Goal: Task Accomplishment & Management: Manage account settings

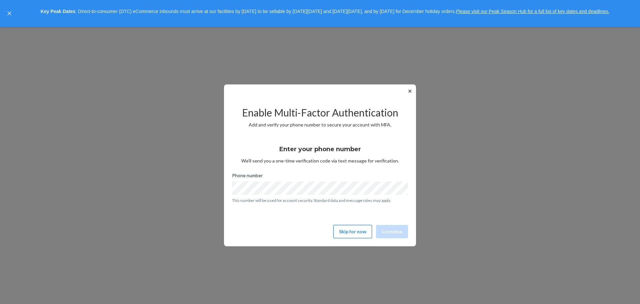
click at [353, 231] on button "Skip for now" at bounding box center [353, 231] width 39 height 13
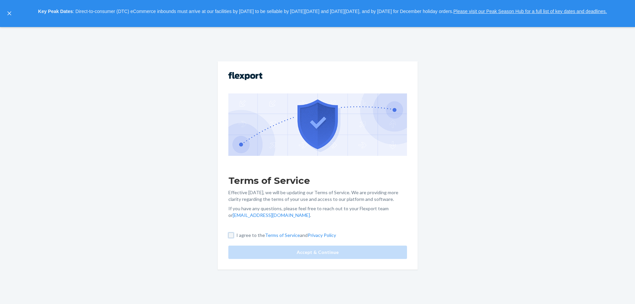
click at [234, 233] on input "I agree to the Terms of Service and Privacy Policy" at bounding box center [231, 235] width 5 height 5
checkbox input "true"
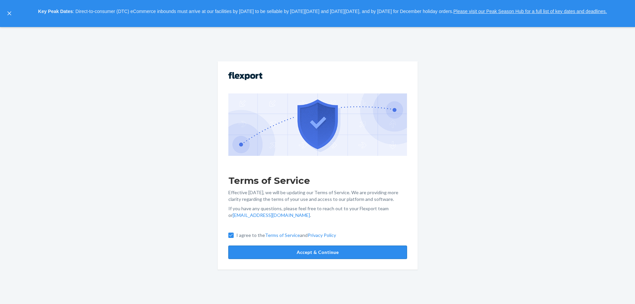
click at [333, 246] on button "Accept & Continue" at bounding box center [318, 252] width 179 height 13
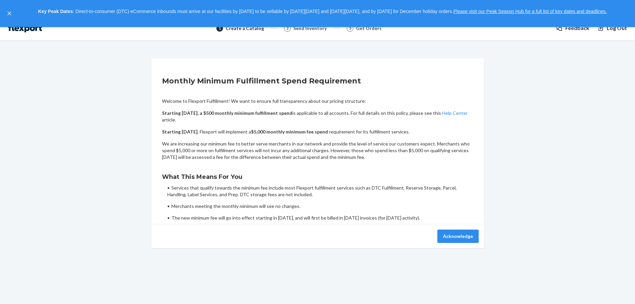
scroll to position [27, 0]
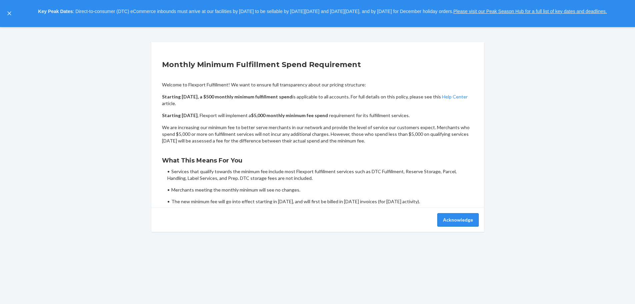
click at [450, 221] on button "Acknowledge" at bounding box center [458, 219] width 41 height 13
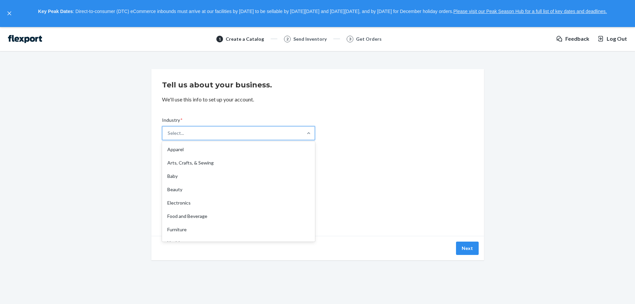
click at [199, 130] on div "Select..." at bounding box center [232, 132] width 140 height 13
click at [168, 130] on input "Industry * option Apparel focused, 1 of 19. 19 results available. Use Up and Do…" at bounding box center [168, 133] width 1 height 7
type input "hom"
click at [195, 150] on div "Home" at bounding box center [238, 149] width 150 height 13
click at [177, 136] on input "hom" at bounding box center [173, 133] width 10 height 7
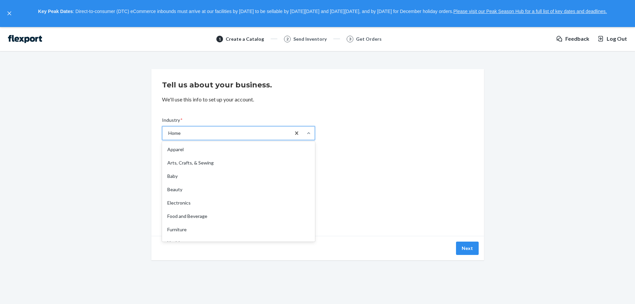
click at [197, 135] on div "Home" at bounding box center [226, 132] width 128 height 13
click at [168, 135] on input "Industry * option Home, selected. option Home focused, 9 of 19. 19 results avai…" at bounding box center [168, 133] width 1 height 7
type input "pet"
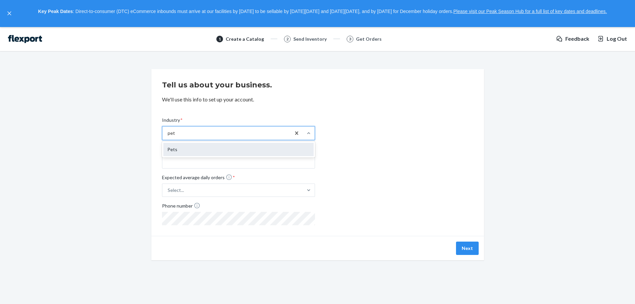
click at [205, 149] on div "Pets" at bounding box center [238, 149] width 150 height 13
click at [175, 136] on input "pet" at bounding box center [171, 133] width 7 height 7
drag, startPoint x: 377, startPoint y: 151, endPoint x: 358, endPoint y: 151, distance: 19.3
click at [377, 151] on div "Industry * option Pets, selected. 0 results available. Select is focused ,type …" at bounding box center [318, 165] width 312 height 119
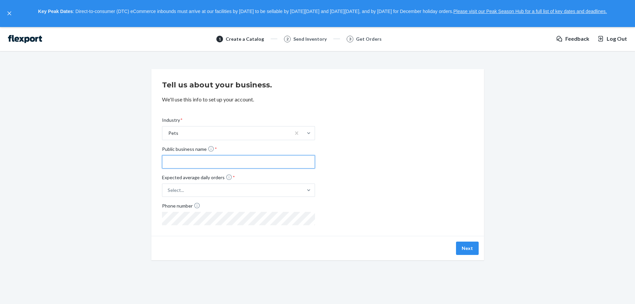
click at [164, 159] on input "Public business name *" at bounding box center [238, 161] width 153 height 13
type input "Ani Mate DBA"
click at [188, 188] on div "Select..." at bounding box center [232, 190] width 140 height 12
click at [134, 190] on input "Expected average daily orders * Select..." at bounding box center [134, 190] width 0 height 0
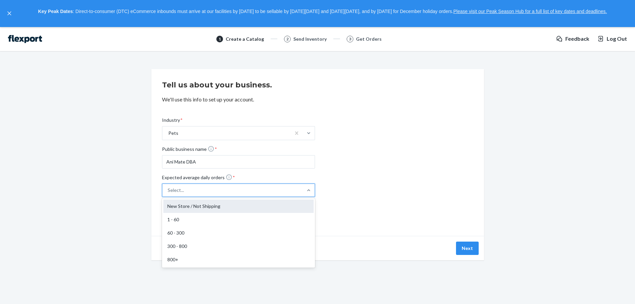
click at [183, 208] on div "New Store / Not Shipping" at bounding box center [238, 205] width 150 height 13
click at [134, 190] on input "Expected average daily orders * option New Store / Not Shipping focused, 1 of 5…" at bounding box center [134, 190] width 0 height 0
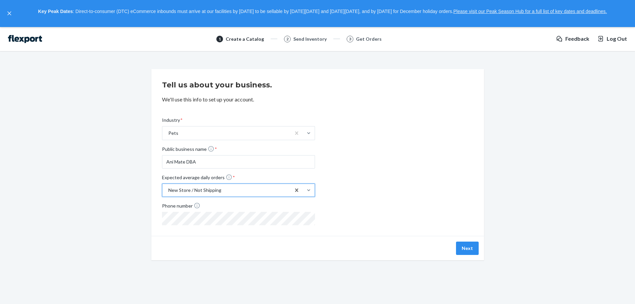
click at [412, 192] on div "Industry * Pets Public business name * [PERSON_NAME] DBA Expected average daily…" at bounding box center [318, 165] width 312 height 119
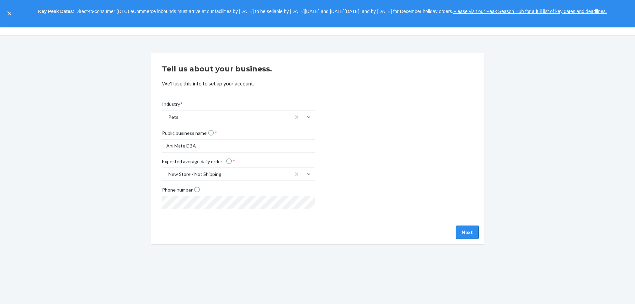
click at [471, 231] on button "Next" at bounding box center [467, 232] width 23 height 13
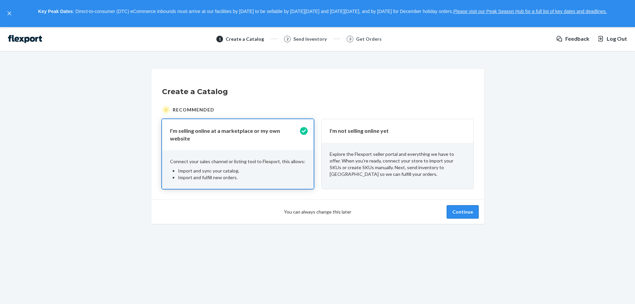
click at [462, 211] on button "Continue" at bounding box center [463, 211] width 32 height 13
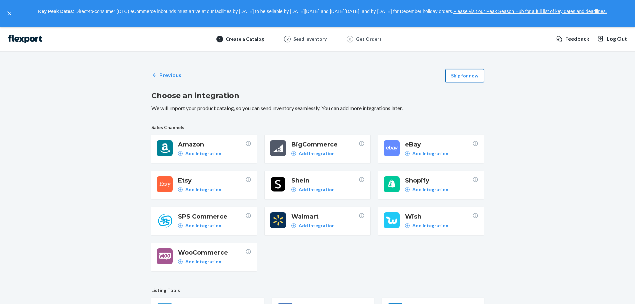
click at [466, 78] on button "Skip for now" at bounding box center [465, 75] width 39 height 13
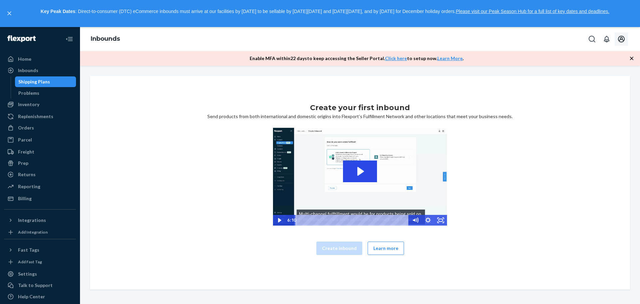
click at [618, 40] on icon "Open account menu" at bounding box center [622, 39] width 8 height 8
click at [581, 74] on div "Settings" at bounding box center [607, 80] width 52 height 12
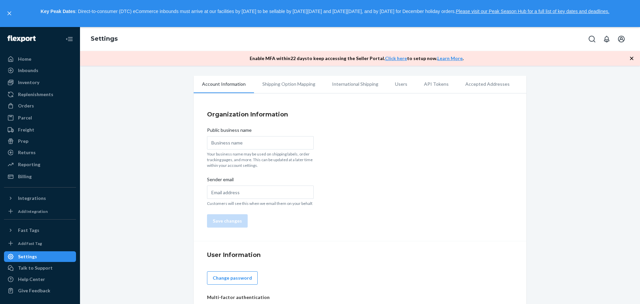
drag, startPoint x: 416, startPoint y: 106, endPoint x: 398, endPoint y: 86, distance: 26.9
click at [416, 104] on div "Organization Information Public business name Your business name may be used on…" at bounding box center [360, 169] width 333 height 145
click at [394, 85] on li "Users" at bounding box center [401, 84] width 29 height 17
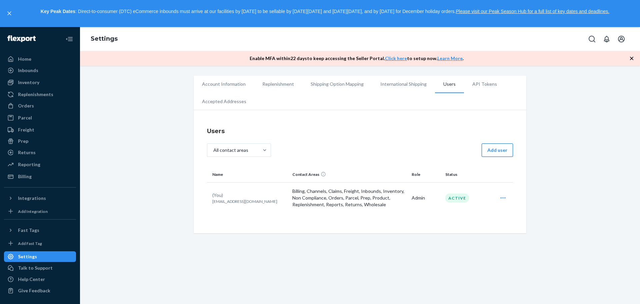
click at [487, 146] on button "Add user" at bounding box center [497, 149] width 31 height 13
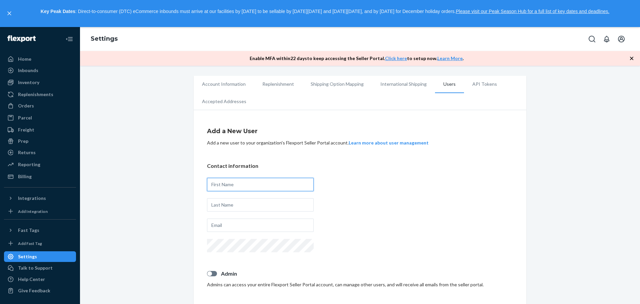
drag, startPoint x: 240, startPoint y: 186, endPoint x: 236, endPoint y: 184, distance: 4.9
click at [240, 186] on input "text" at bounding box center [260, 184] width 107 height 13
type input "[PERSON_NAME]"
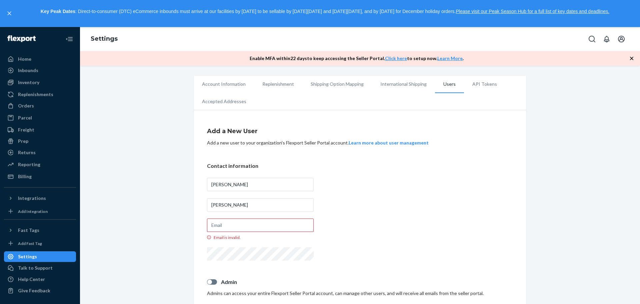
click at [236, 226] on input "Email is invalid." at bounding box center [260, 224] width 107 height 13
paste input "[PERSON_NAME][EMAIL_ADDRESS][PERSON_NAME][DOMAIN_NAME]"
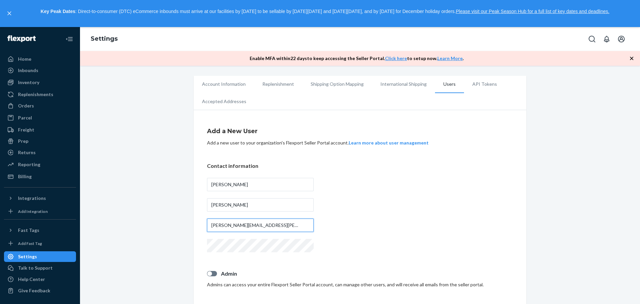
type input "[PERSON_NAME][EMAIL_ADDRESS][PERSON_NAME][DOMAIN_NAME]"
click at [375, 224] on div "Contact information [PERSON_NAME] [PERSON_NAME][EMAIL_ADDRESS][PERSON_NAME][DOM…" at bounding box center [360, 208] width 306 height 92
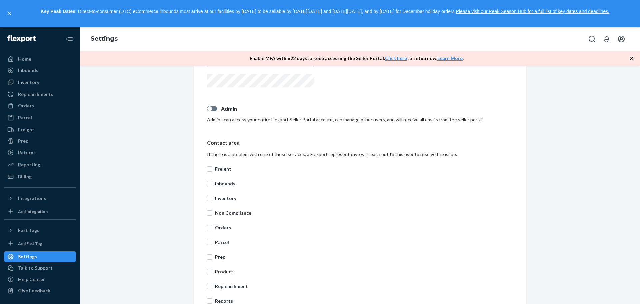
scroll to position [167, 0]
click at [212, 108] on div at bounding box center [212, 106] width 10 height 5
checkbox input "true"
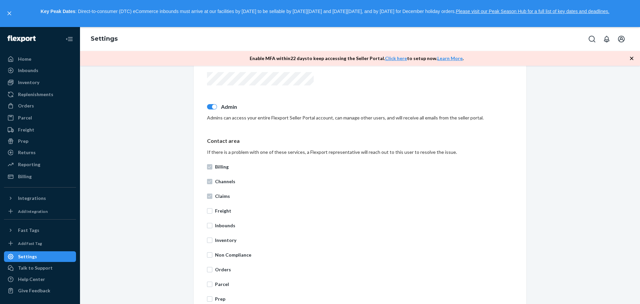
click at [211, 213] on label "Freight" at bounding box center [360, 210] width 306 height 7
click at [211, 213] on input "Freight" at bounding box center [209, 210] width 5 height 5
checkbox input "true"
click at [209, 226] on input "Inbounds" at bounding box center [209, 225] width 5 height 5
checkbox input "true"
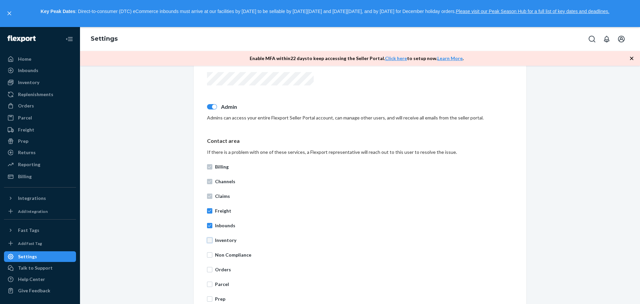
click at [209, 242] on input "Inventory" at bounding box center [209, 240] width 5 height 5
checkbox input "true"
click at [207, 254] on input "Non Compliance" at bounding box center [209, 254] width 5 height 5
checkbox input "true"
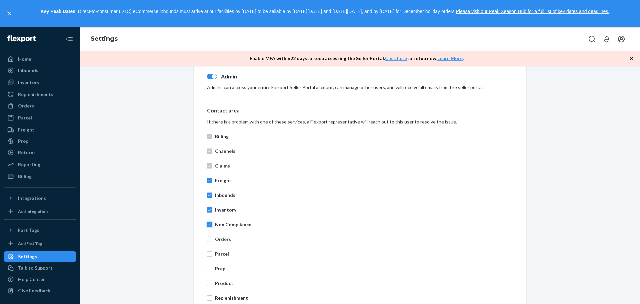
scroll to position [234, 0]
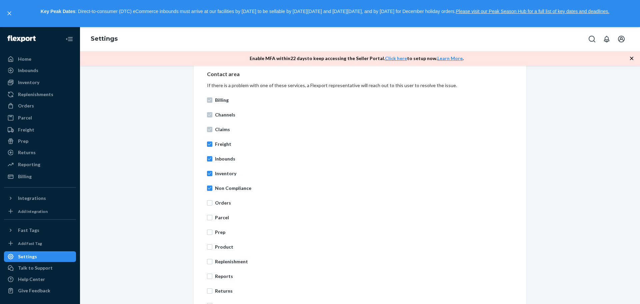
click at [220, 201] on p "Orders" at bounding box center [364, 202] width 298 height 7
click at [212, 201] on input "Orders" at bounding box center [209, 202] width 5 height 5
checkbox input "true"
click at [215, 216] on p "Parcel" at bounding box center [364, 217] width 298 height 7
click at [212, 216] on input "Parcel" at bounding box center [209, 217] width 5 height 5
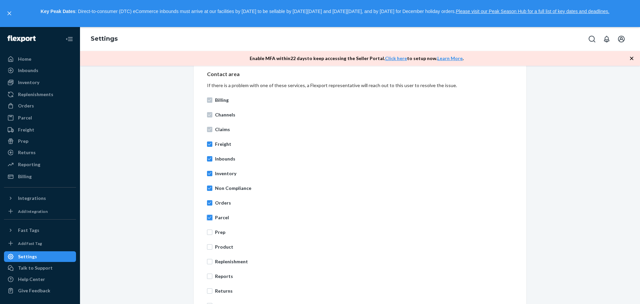
checkbox input "true"
click at [218, 232] on p "Prep" at bounding box center [364, 232] width 298 height 7
click at [212, 232] on input "Prep" at bounding box center [209, 232] width 5 height 5
checkbox input "true"
drag, startPoint x: 219, startPoint y: 246, endPoint x: 217, endPoint y: 265, distance: 19.1
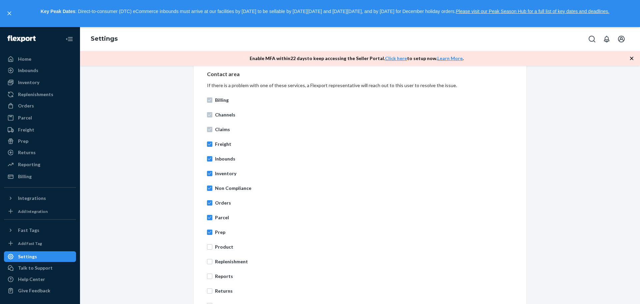
click at [218, 246] on p "Product" at bounding box center [364, 247] width 298 height 7
click at [216, 263] on p "Replenishment" at bounding box center [364, 261] width 298 height 7
click at [212, 263] on input "Replenishment" at bounding box center [209, 261] width 5 height 5
checkbox input "true"
drag, startPoint x: 208, startPoint y: 247, endPoint x: 209, endPoint y: 267, distance: 20.0
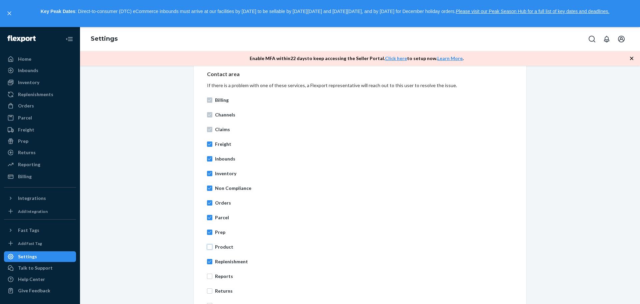
click at [209, 247] on input "Product" at bounding box center [209, 246] width 5 height 5
checkbox input "true"
drag, startPoint x: 208, startPoint y: 279, endPoint x: 208, endPoint y: 289, distance: 10.3
click at [208, 281] on div "Billing Channels Claims Freight Inbounds Inventory Non Compliance Orders Parcel…" at bounding box center [360, 203] width 306 height 220
drag, startPoint x: 208, startPoint y: 291, endPoint x: 250, endPoint y: 271, distance: 45.7
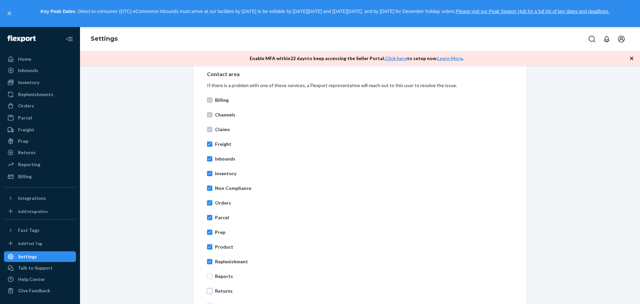
click at [209, 289] on input "Returns" at bounding box center [209, 290] width 5 height 5
checkbox input "true"
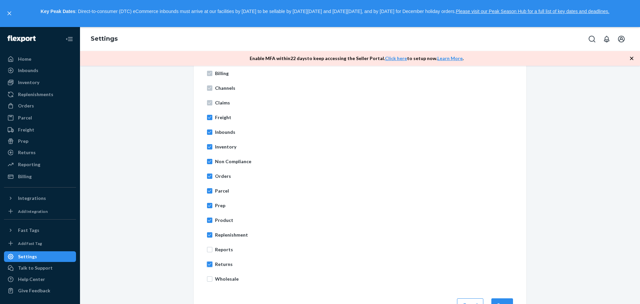
scroll to position [281, 0]
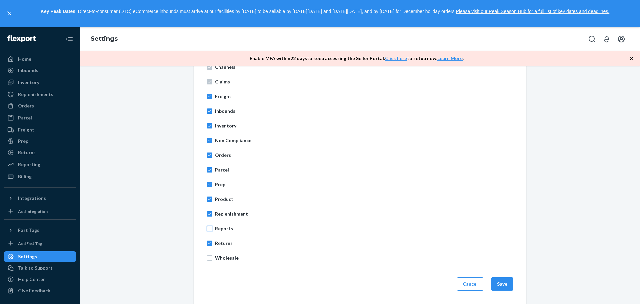
drag, startPoint x: 207, startPoint y: 228, endPoint x: 214, endPoint y: 250, distance: 23.4
click at [208, 229] on input "Reports" at bounding box center [209, 228] width 5 height 5
checkbox input "true"
drag, startPoint x: 209, startPoint y: 259, endPoint x: 356, endPoint y: 223, distance: 151.1
click at [214, 258] on label "Wholesale" at bounding box center [360, 258] width 306 height 7
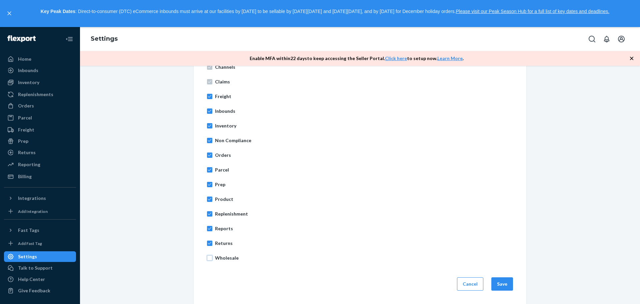
click at [212, 258] on input "Wholesale" at bounding box center [209, 257] width 5 height 5
checkbox input "true"
click at [499, 285] on button "Save" at bounding box center [503, 283] width 22 height 13
click at [500, 284] on button "Save" at bounding box center [503, 283] width 22 height 13
click at [519, 298] on div "User already exists." at bounding box center [559, 303] width 147 height 17
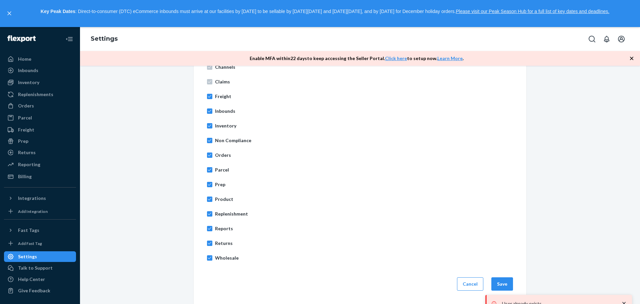
click at [626, 303] on icon "close toast" at bounding box center [624, 303] width 7 height 7
click at [506, 282] on button "Save" at bounding box center [503, 283] width 22 height 13
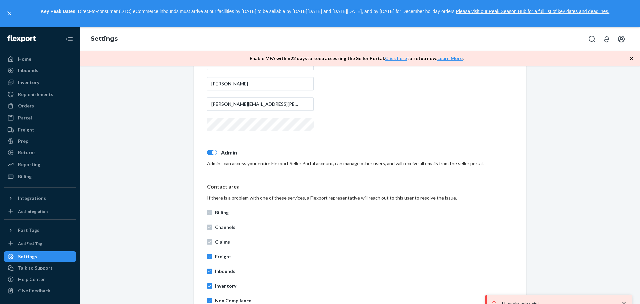
scroll to position [114, 0]
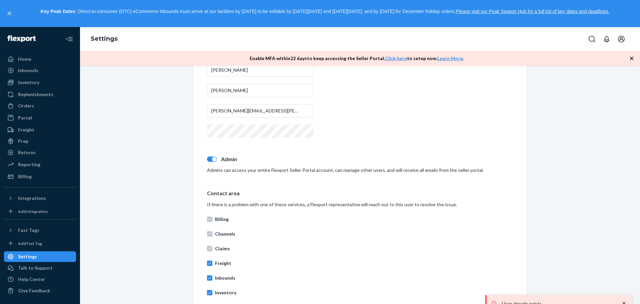
click at [632, 59] on icon "button" at bounding box center [632, 58] width 7 height 7
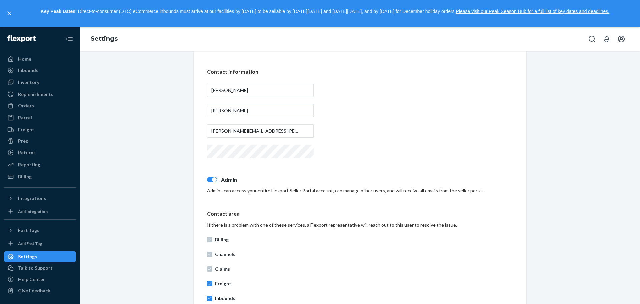
scroll to position [66, 0]
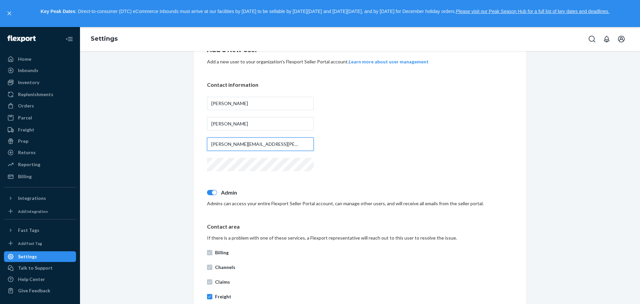
click at [286, 144] on input "[PERSON_NAME][EMAIL_ADDRESS][PERSON_NAME][DOMAIN_NAME]" at bounding box center [260, 143] width 107 height 13
drag, startPoint x: 11, startPoint y: 14, endPoint x: 465, endPoint y: 117, distance: 464.9
click at [11, 14] on button "close," at bounding box center [9, 13] width 7 height 7
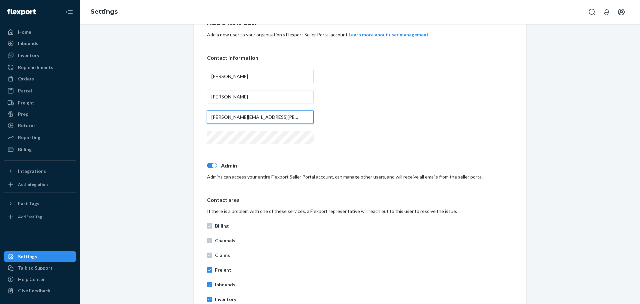
drag, startPoint x: 272, startPoint y: 116, endPoint x: 328, endPoint y: 120, distance: 55.8
click at [275, 116] on input "[PERSON_NAME][EMAIL_ADDRESS][PERSON_NAME][DOMAIN_NAME]" at bounding box center [260, 116] width 107 height 13
click at [340, 117] on div "Contact information [PERSON_NAME] [PERSON_NAME][EMAIL_ADDRESS][PERSON_NAME][DOM…" at bounding box center [360, 100] width 306 height 92
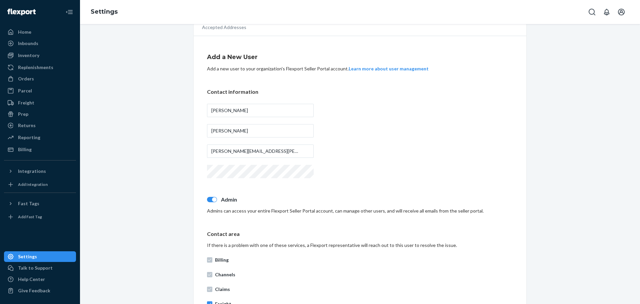
scroll to position [0, 0]
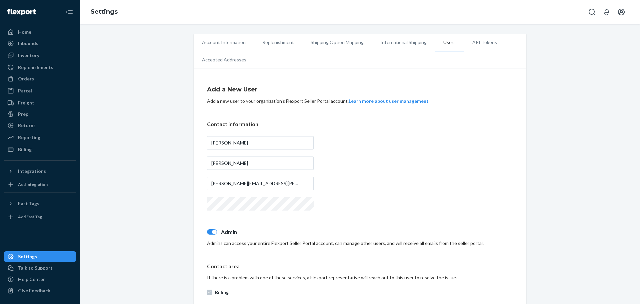
click at [148, 159] on div "Account Information Replenishment Shipping Option Mapping International Shippin…" at bounding box center [360, 289] width 550 height 510
drag, startPoint x: 293, startPoint y: 182, endPoint x: 166, endPoint y: 181, distance: 126.8
click at [166, 181] on div "Account Information Replenishment Shipping Option Mapping International Shippin…" at bounding box center [360, 289] width 550 height 510
paste input "[EMAIL_ADDRESS][DOMAIN_NAME]"
type input "[EMAIL_ADDRESS][DOMAIN_NAME]"
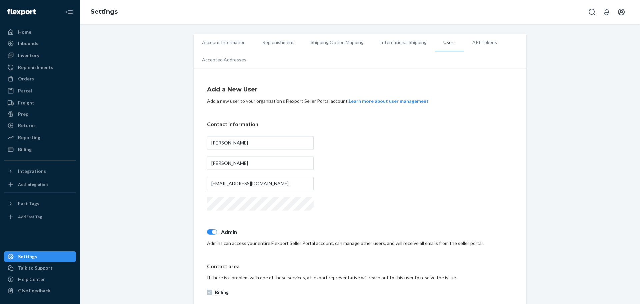
click at [358, 163] on div "Contact information [PERSON_NAME] [EMAIL_ADDRESS][DOMAIN_NAME]" at bounding box center [360, 166] width 306 height 92
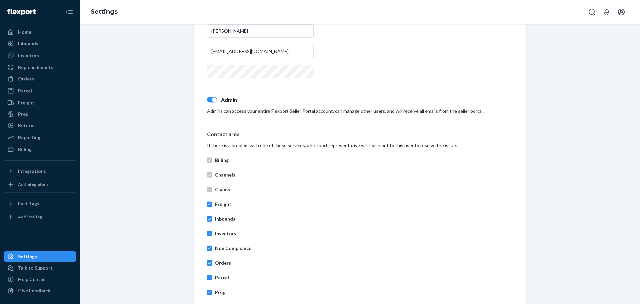
scroll to position [240, 0]
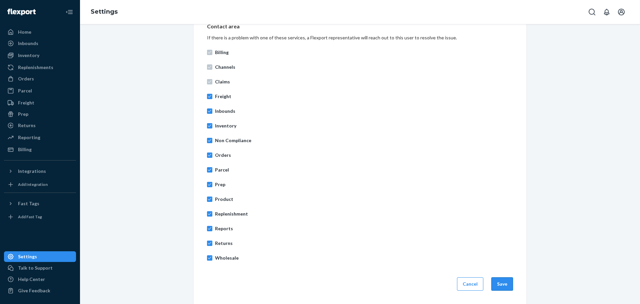
click at [497, 285] on button "Save" at bounding box center [503, 283] width 22 height 13
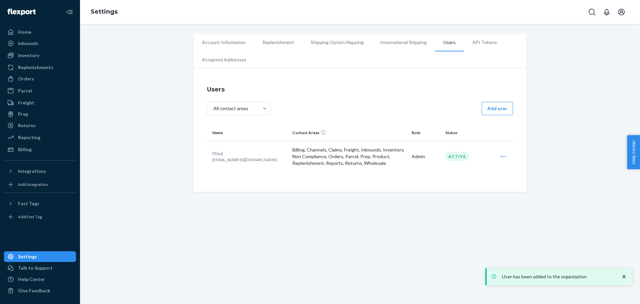
click at [253, 181] on div "Users All contact areas Add user Name Contact Areas Role Status (You) [EMAIL_AD…" at bounding box center [360, 131] width 306 height 101
click at [493, 110] on button "Add user" at bounding box center [497, 108] width 31 height 13
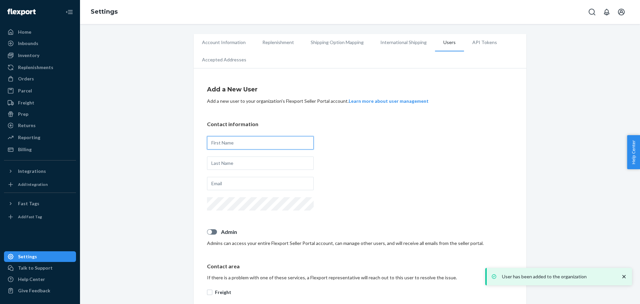
click at [232, 141] on input "text" at bounding box center [260, 142] width 107 height 13
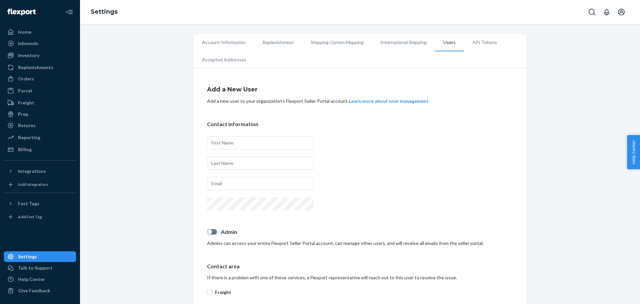
click at [138, 153] on div "Account Information Replenishment Shipping Option Mapping International Shippin…" at bounding box center [360, 267] width 550 height 466
click at [251, 143] on input "text" at bounding box center [260, 142] width 107 height 13
type input "JJ"
type input "Amadour"
drag, startPoint x: 219, startPoint y: 186, endPoint x: 249, endPoint y: 186, distance: 30.4
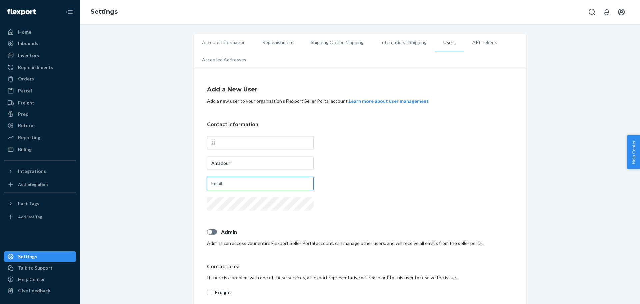
click at [219, 186] on input "text" at bounding box center [260, 183] width 107 height 13
paste input "[EMAIL_ADDRESS][DOMAIN_NAME]"
type input "[EMAIL_ADDRESS][DOMAIN_NAME]"
click at [346, 180] on div "Contact information [PERSON_NAME] [EMAIL_ADDRESS][DOMAIN_NAME]" at bounding box center [360, 166] width 306 height 92
click at [234, 218] on div "Add a New User Add a new user to your organization's Flexport Seller Portal acc…" at bounding box center [360, 285] width 306 height 417
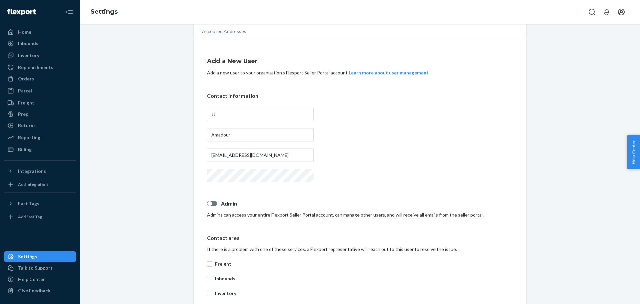
scroll to position [100, 0]
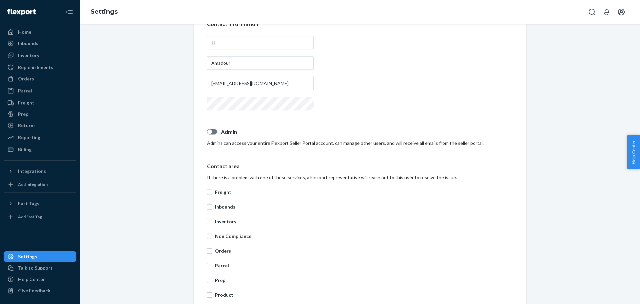
click at [214, 132] on div at bounding box center [212, 131] width 10 height 5
checkbox input "true"
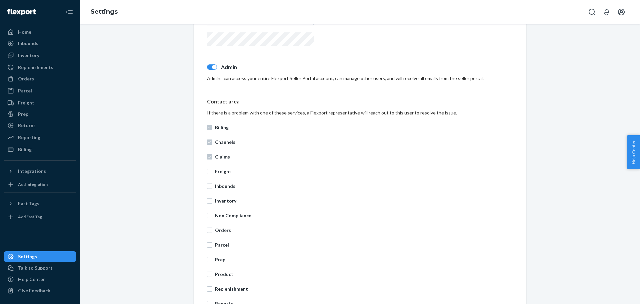
scroll to position [167, 0]
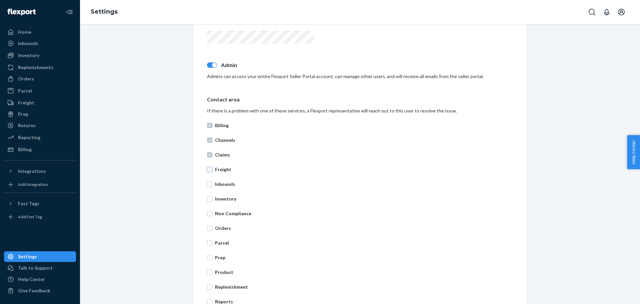
click at [210, 170] on input "Freight" at bounding box center [209, 169] width 5 height 5
checkbox input "true"
click at [211, 186] on label "Inbounds" at bounding box center [360, 184] width 306 height 7
click at [211, 186] on input "Inbounds" at bounding box center [209, 183] width 5 height 5
checkbox input "true"
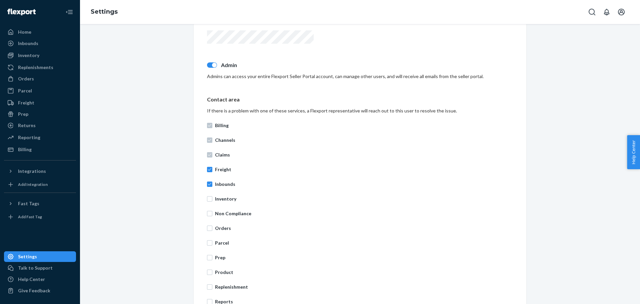
drag, startPoint x: 214, startPoint y: 200, endPoint x: 216, endPoint y: 209, distance: 9.6
click at [215, 200] on p "Inventory" at bounding box center [364, 198] width 298 height 7
click at [212, 200] on input "Inventory" at bounding box center [209, 198] width 5 height 5
checkbox input "true"
click at [217, 213] on p "Non Compliance" at bounding box center [364, 213] width 298 height 7
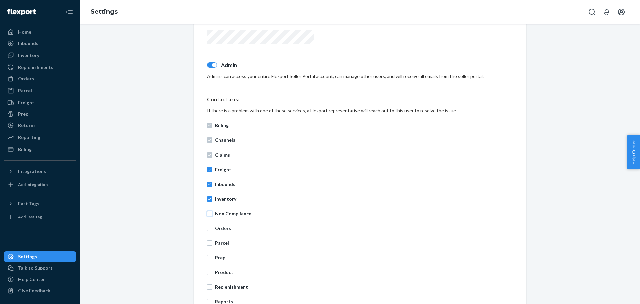
click at [212, 213] on input "Non Compliance" at bounding box center [209, 213] width 5 height 5
checkbox input "true"
click at [215, 230] on p "Orders" at bounding box center [364, 228] width 298 height 7
drag, startPoint x: 213, startPoint y: 242, endPoint x: 217, endPoint y: 255, distance: 13.8
click at [215, 242] on p "Parcel" at bounding box center [364, 243] width 298 height 7
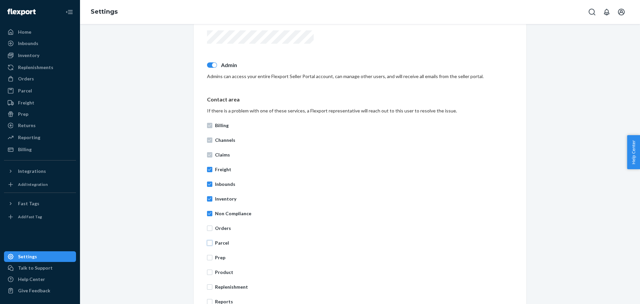
click at [212, 242] on input "Parcel" at bounding box center [209, 242] width 5 height 5
checkbox input "true"
drag, startPoint x: 217, startPoint y: 255, endPoint x: 211, endPoint y: 237, distance: 19.3
click at [217, 255] on p "Prep" at bounding box center [364, 257] width 298 height 7
click at [212, 255] on input "Prep" at bounding box center [209, 257] width 5 height 5
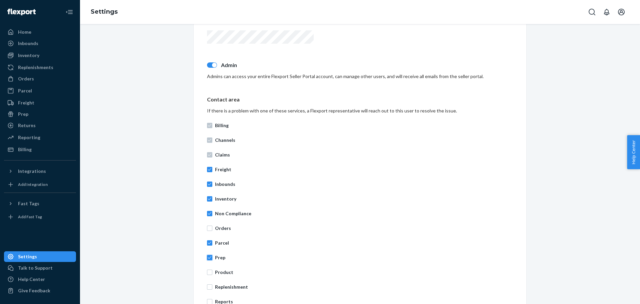
checkbox input "true"
click at [207, 226] on input "Orders" at bounding box center [209, 228] width 5 height 5
checkbox input "true"
click at [210, 272] on label "Product" at bounding box center [360, 272] width 306 height 7
click at [210, 272] on input "Product" at bounding box center [209, 272] width 5 height 5
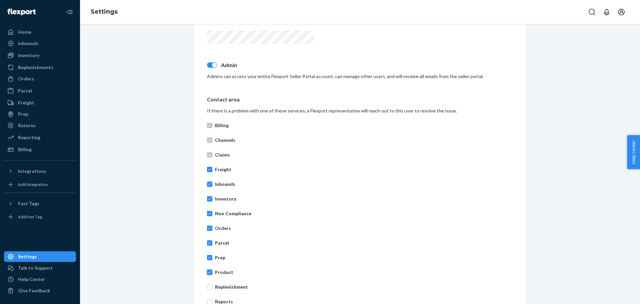
checkbox input "true"
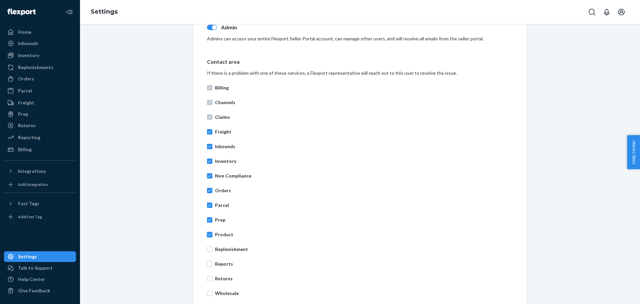
scroll to position [240, 0]
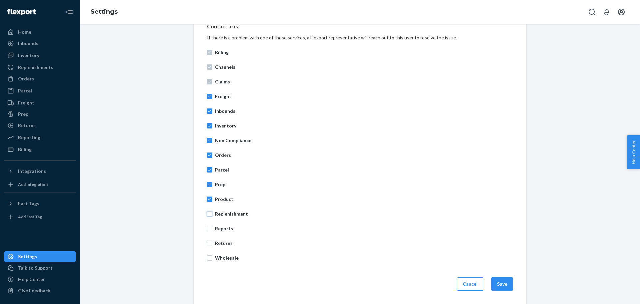
click at [208, 216] on input "Replenishment" at bounding box center [209, 213] width 5 height 5
checkbox input "true"
drag, startPoint x: 208, startPoint y: 229, endPoint x: 206, endPoint y: 246, distance: 16.7
click at [207, 238] on div "Billing Channels Claims Freight Inbounds Inventory Non Compliance Orders Parcel…" at bounding box center [360, 155] width 306 height 220
drag, startPoint x: 206, startPoint y: 244, endPoint x: 206, endPoint y: 254, distance: 10.0
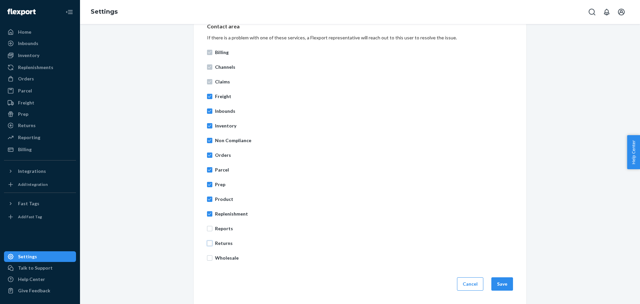
click at [207, 246] on input "Returns" at bounding box center [209, 243] width 5 height 5
checkbox input "true"
click at [207, 257] on input "Wholesale" at bounding box center [209, 257] width 5 height 5
checkbox input "true"
click at [207, 227] on input "Reports" at bounding box center [209, 228] width 5 height 5
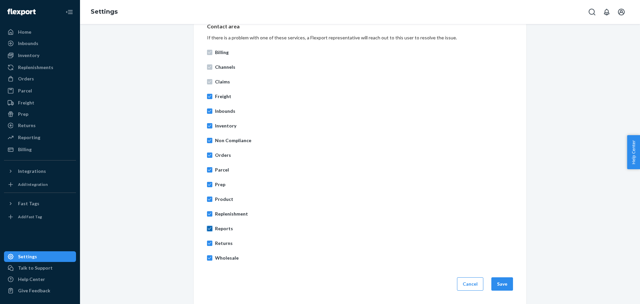
checkbox input "true"
click at [498, 284] on button "Save" at bounding box center [503, 283] width 22 height 13
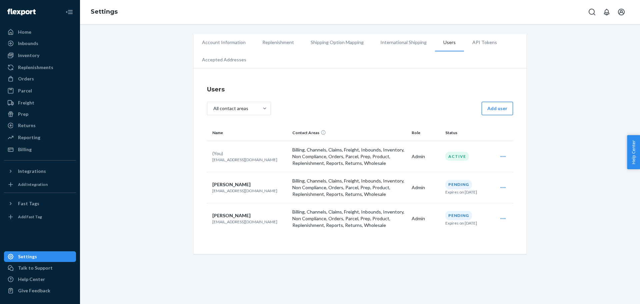
click at [494, 108] on button "Add user" at bounding box center [497, 108] width 31 height 13
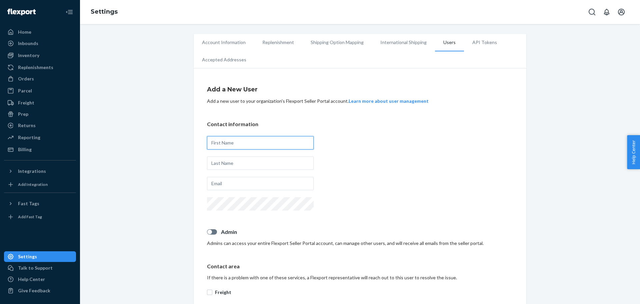
click at [253, 142] on input "text" at bounding box center [260, 142] width 107 height 13
type input "[PERSON_NAME]"
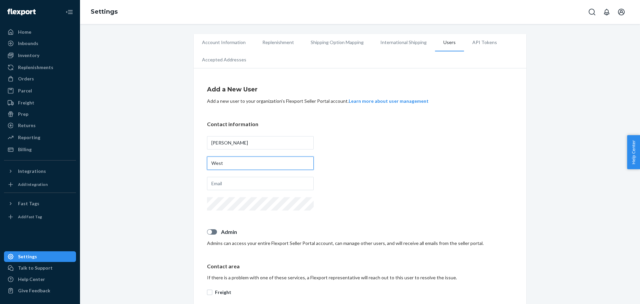
type input "West"
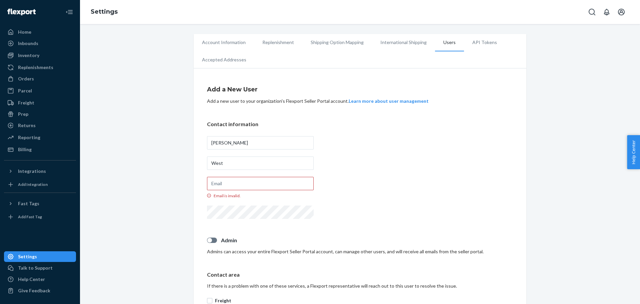
drag, startPoint x: 117, startPoint y: 147, endPoint x: 237, endPoint y: 181, distance: 124.1
click at [121, 147] on div "Account Information Replenishment Shipping Option Mapping International Shippin…" at bounding box center [360, 271] width 550 height 474
click at [253, 186] on input "Email is invalid." at bounding box center [260, 183] width 107 height 13
paste input "[EMAIL_ADDRESS][DOMAIN_NAME]"
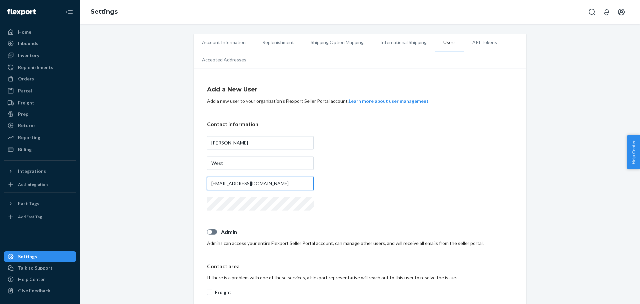
type input "[EMAIL_ADDRESS][DOMAIN_NAME]"
click at [349, 204] on div "Contact information [PERSON_NAME] [EMAIL_ADDRESS][DOMAIN_NAME]" at bounding box center [360, 166] width 306 height 92
click at [213, 234] on div at bounding box center [212, 231] width 10 height 5
checkbox input "true"
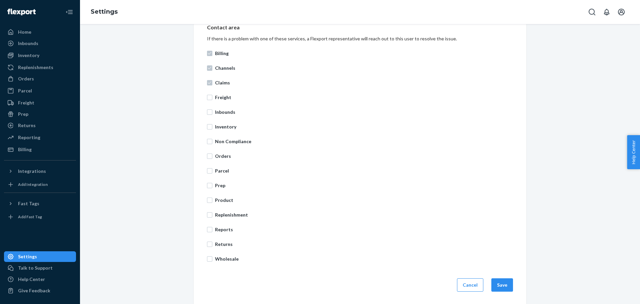
scroll to position [240, 0]
click at [218, 94] on p "Freight" at bounding box center [364, 96] width 298 height 7
click at [212, 94] on input "Freight" at bounding box center [209, 96] width 5 height 5
checkbox input "true"
drag, startPoint x: 218, startPoint y: 110, endPoint x: 218, endPoint y: 130, distance: 20.0
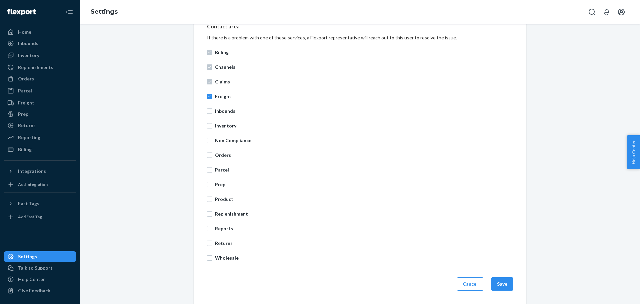
click at [218, 112] on p "Inbounds" at bounding box center [364, 111] width 298 height 7
click at [212, 112] on input "Inbounds" at bounding box center [209, 110] width 5 height 5
checkbox input "true"
drag, startPoint x: 218, startPoint y: 125, endPoint x: 216, endPoint y: 138, distance: 13.1
click at [218, 126] on p "Inventory" at bounding box center [364, 125] width 298 height 7
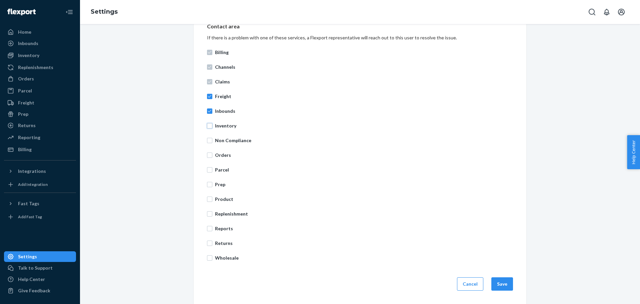
click at [212, 126] on input "Inventory" at bounding box center [209, 125] width 5 height 5
checkbox input "true"
click at [216, 138] on p "Non Compliance" at bounding box center [364, 140] width 298 height 7
click at [212, 138] on input "Non Compliance" at bounding box center [209, 140] width 5 height 5
checkbox input "true"
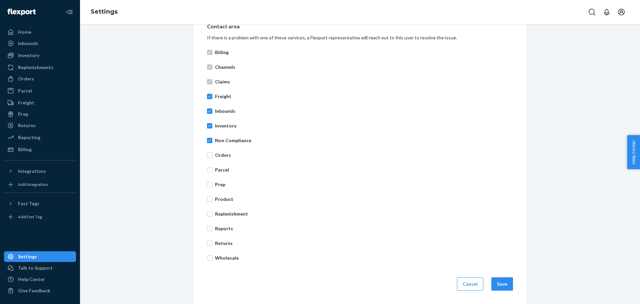
click at [216, 152] on p "Orders" at bounding box center [364, 155] width 298 height 7
click at [212, 152] on input "Orders" at bounding box center [209, 154] width 5 height 5
checkbox input "true"
drag, startPoint x: 216, startPoint y: 170, endPoint x: 216, endPoint y: 189, distance: 19.0
click at [216, 175] on div "Billing Channels Claims Freight Inbounds Inventory Non Compliance Orders Parcel…" at bounding box center [360, 155] width 306 height 220
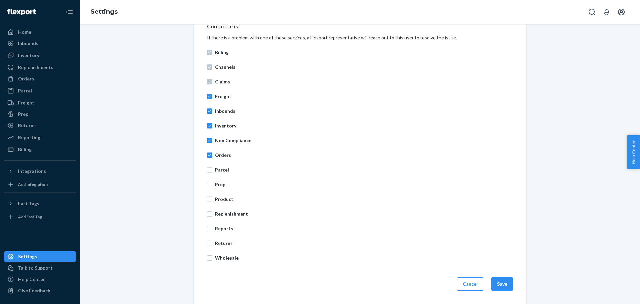
click at [216, 185] on p "Prep" at bounding box center [364, 184] width 298 height 7
click at [212, 185] on input "Prep" at bounding box center [209, 184] width 5 height 5
checkbox input "true"
click at [215, 169] on p "Parcel" at bounding box center [364, 169] width 298 height 7
click at [212, 169] on input "Parcel" at bounding box center [209, 169] width 5 height 5
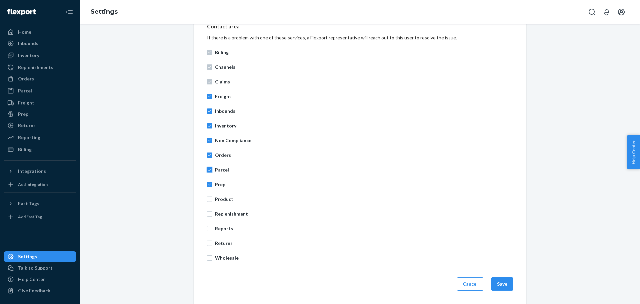
checkbox input "true"
drag, startPoint x: 219, startPoint y: 195, endPoint x: 220, endPoint y: 204, distance: 8.4
click at [219, 196] on p "Product" at bounding box center [364, 199] width 298 height 7
click at [212, 196] on input "Product" at bounding box center [209, 198] width 5 height 5
checkbox input "true"
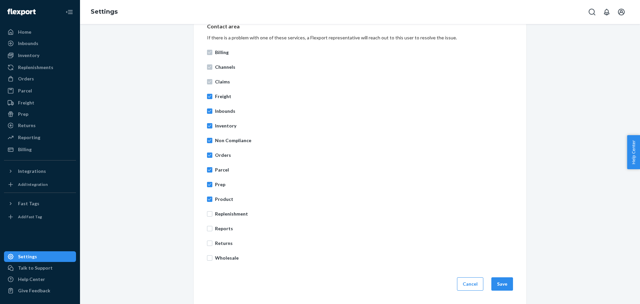
drag, startPoint x: 220, startPoint y: 211, endPoint x: 220, endPoint y: 219, distance: 8.3
click at [220, 212] on p "Replenishment" at bounding box center [364, 213] width 298 height 7
click at [212, 212] on input "Replenishment" at bounding box center [209, 213] width 5 height 5
checkbox input "true"
drag, startPoint x: 219, startPoint y: 228, endPoint x: 220, endPoint y: 235, distance: 7.3
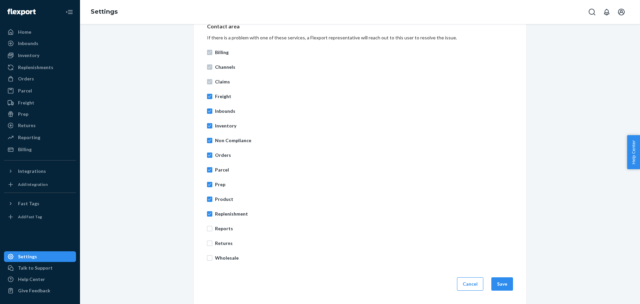
click at [219, 228] on p "Reports" at bounding box center [364, 228] width 298 height 7
click at [212, 228] on input "Reports" at bounding box center [209, 228] width 5 height 5
checkbox input "true"
drag, startPoint x: 220, startPoint y: 244, endPoint x: 221, endPoint y: 257, distance: 13.0
click at [220, 245] on p "Returns" at bounding box center [364, 243] width 298 height 7
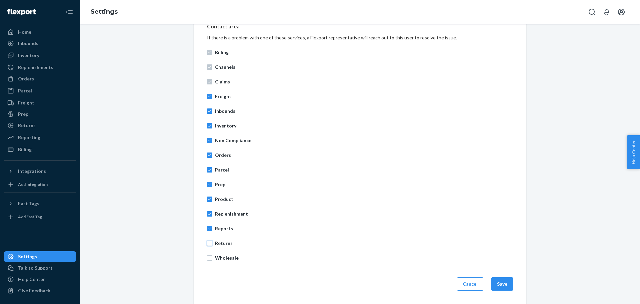
click at [212, 245] on input "Returns" at bounding box center [209, 243] width 5 height 5
drag, startPoint x: 221, startPoint y: 257, endPoint x: 474, endPoint y: 282, distance: 253.8
click at [225, 257] on p "Wholesale" at bounding box center [364, 258] width 298 height 7
drag, startPoint x: 210, startPoint y: 260, endPoint x: 286, endPoint y: 263, distance: 75.8
click at [211, 260] on label "Wholesale" at bounding box center [360, 258] width 306 height 7
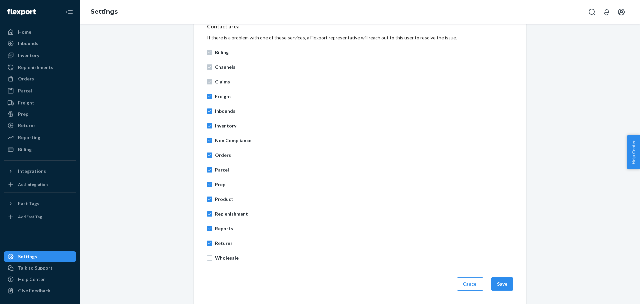
click at [369, 242] on p "Returns" at bounding box center [364, 243] width 298 height 7
click at [212, 242] on input "Returns" at bounding box center [209, 243] width 5 height 5
checkbox input "false"
click at [207, 258] on input "Wholesale" at bounding box center [209, 257] width 5 height 5
checkbox input "true"
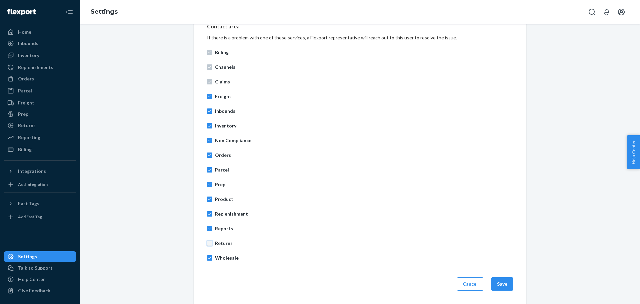
click at [208, 243] on input "Returns" at bounding box center [209, 243] width 5 height 5
checkbox input "true"
drag, startPoint x: 283, startPoint y: 277, endPoint x: 444, endPoint y: 292, distance: 161.5
click at [296, 278] on div "Cancel Save" at bounding box center [360, 283] width 314 height 13
click at [506, 281] on button "Save" at bounding box center [503, 283] width 22 height 13
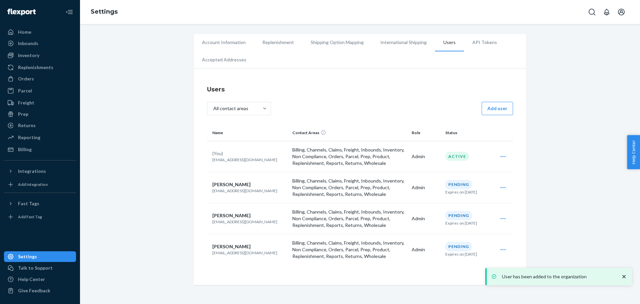
click at [623, 275] on icon "close toast" at bounding box center [624, 276] width 7 height 7
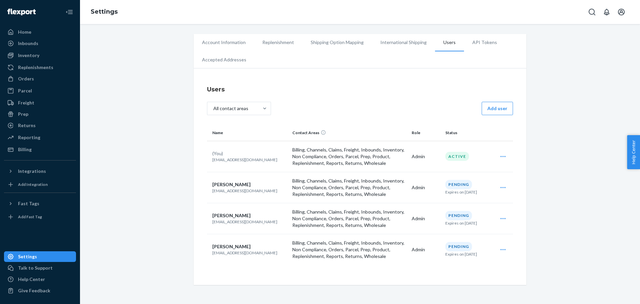
click at [607, 229] on div "Account Information Replenishment Shipping Option Mapping International Shippin…" at bounding box center [360, 159] width 550 height 251
click at [134, 159] on div "Account Information Replenishment Shipping Option Mapping International Shippin…" at bounding box center [360, 159] width 550 height 251
drag, startPoint x: 583, startPoint y: 126, endPoint x: 316, endPoint y: 192, distance: 274.8
click at [583, 126] on div "Account Information Replenishment Shipping Option Mapping International Shippin…" at bounding box center [360, 159] width 550 height 251
drag, startPoint x: 476, startPoint y: 43, endPoint x: 472, endPoint y: 45, distance: 4.2
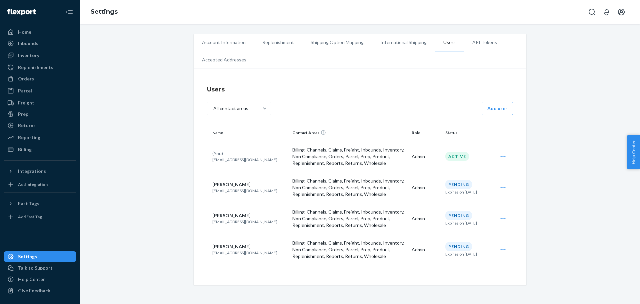
click at [476, 43] on li "API Tokens" at bounding box center [484, 42] width 41 height 17
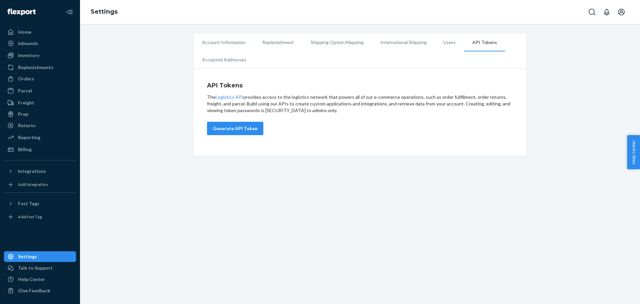
drag, startPoint x: 263, startPoint y: 137, endPoint x: 225, endPoint y: 140, distance: 38.5
click at [263, 137] on div "API Tokens The Logistics API provides access to the logistics network that powe…" at bounding box center [360, 114] width 306 height 66
click at [221, 125] on button "Generate API Token" at bounding box center [235, 128] width 56 height 13
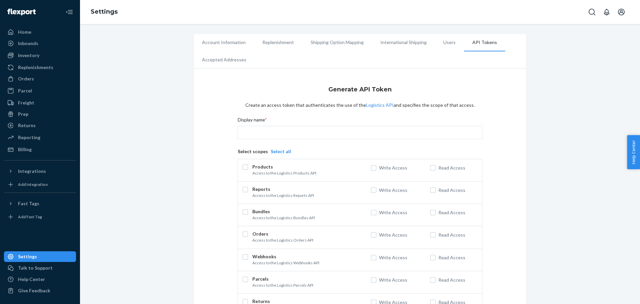
scroll to position [67, 0]
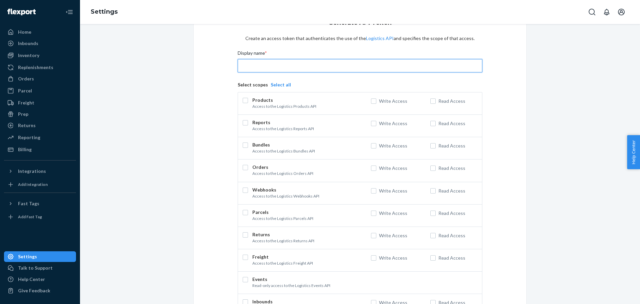
click at [251, 67] on input "Display name *" at bounding box center [360, 65] width 245 height 13
type input "[PERSON_NAME] [DATE]"
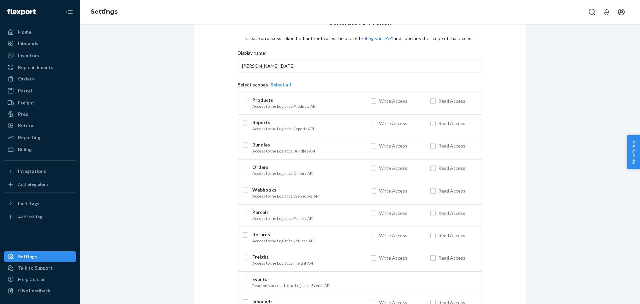
click at [247, 100] on div at bounding box center [247, 103] width 9 height 11
click at [244, 101] on input "checkbox" at bounding box center [245, 100] width 5 height 5
checkbox input "true"
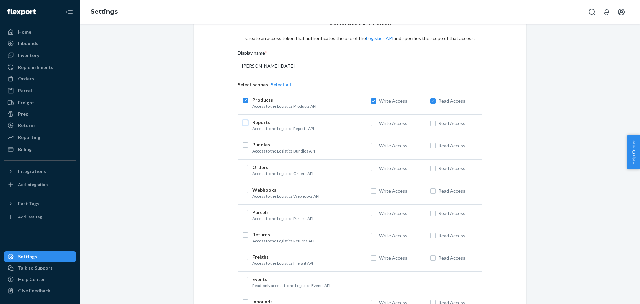
drag, startPoint x: 245, startPoint y: 124, endPoint x: 245, endPoint y: 130, distance: 6.0
click at [245, 125] on input "checkbox" at bounding box center [245, 122] width 5 height 5
checkbox input "true"
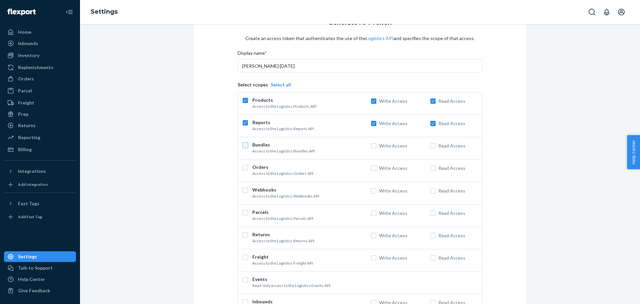
click at [243, 147] on input "checkbox" at bounding box center [245, 144] width 5 height 5
checkbox input "true"
click at [277, 84] on button "Select all" at bounding box center [281, 84] width 20 height 7
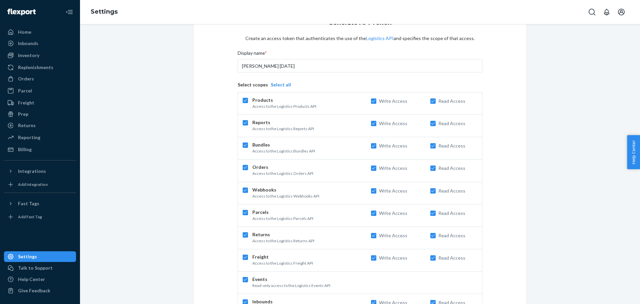
checkbox input "true"
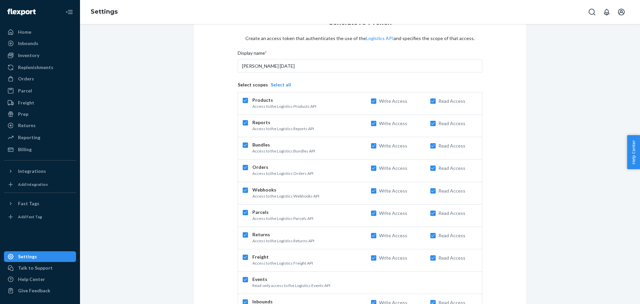
checkbox input "true"
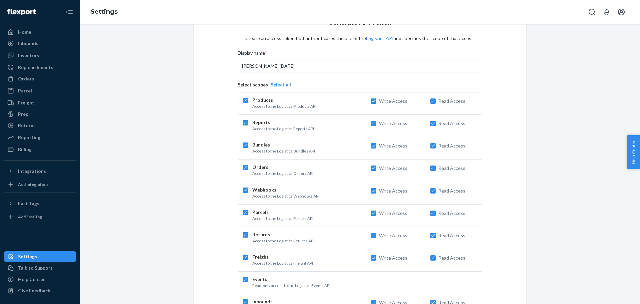
checkbox input "true"
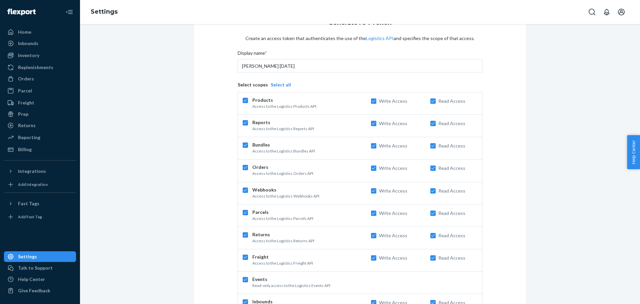
checkbox input "true"
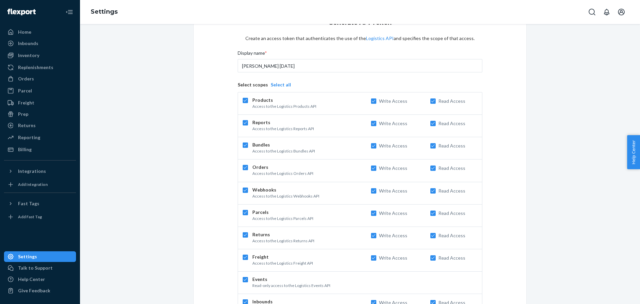
checkbox input "true"
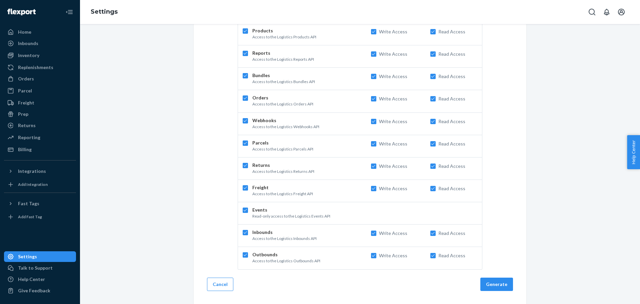
scroll to position [136, 0]
click at [500, 284] on button "Generate" at bounding box center [497, 283] width 33 height 13
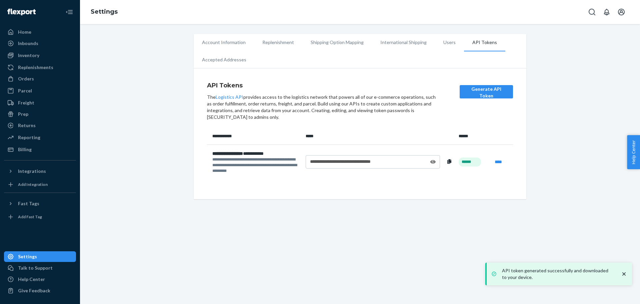
click at [433, 163] on icon at bounding box center [433, 161] width 5 height 5
click at [449, 163] on icon at bounding box center [450, 161] width 4 height 5
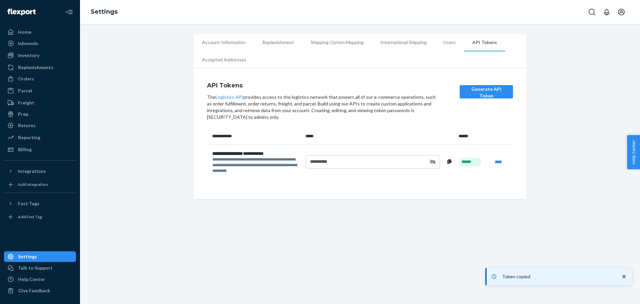
drag, startPoint x: 256, startPoint y: 184, endPoint x: 381, endPoint y: 187, distance: 124.8
click at [259, 184] on div "**********" at bounding box center [360, 156] width 306 height 57
click at [388, 187] on div "**********" at bounding box center [360, 135] width 306 height 109
click at [430, 161] on icon at bounding box center [433, 161] width 6 height 5
click at [384, 185] on div "**********" at bounding box center [360, 156] width 306 height 57
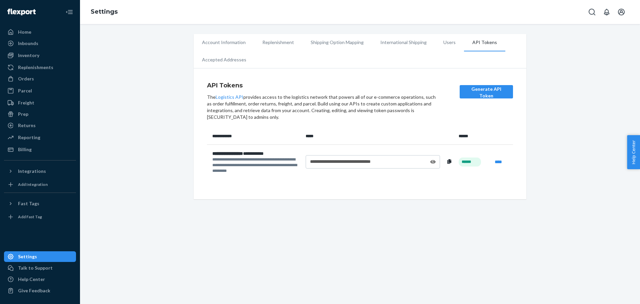
drag, startPoint x: 129, startPoint y: 89, endPoint x: 166, endPoint y: 95, distance: 37.8
click at [130, 88] on div "**********" at bounding box center [360, 116] width 550 height 165
click at [44, 33] on div "Home" at bounding box center [40, 31] width 71 height 9
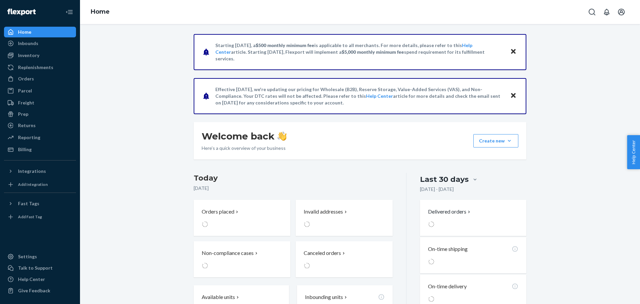
drag, startPoint x: 120, startPoint y: 148, endPoint x: 123, endPoint y: 151, distance: 4.5
click at [120, 148] on div "Starting [DATE], a $500 monthly minimum fee is applicable to all merchants. For…" at bounding box center [360, 207] width 550 height 347
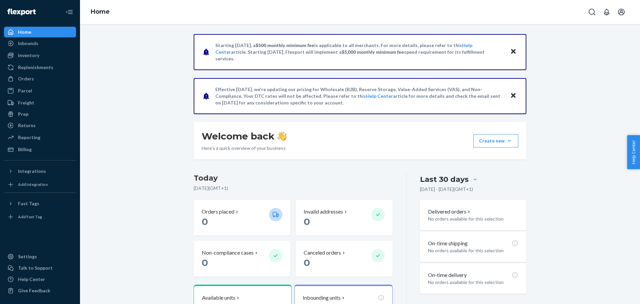
click at [144, 94] on div "Starting [DATE], a $500 monthly minimum fee is applicable to all merchants. For…" at bounding box center [360, 212] width 550 height 357
click at [115, 113] on div "Starting [DATE], a $500 monthly minimum fee is applicable to all merchants. For…" at bounding box center [360, 212] width 550 height 357
click at [127, 106] on div "Starting [DATE], a $500 monthly minimum fee is applicable to all merchants. For…" at bounding box center [360, 212] width 550 height 357
drag, startPoint x: 540, startPoint y: 72, endPoint x: 524, endPoint y: 84, distance: 19.9
click at [540, 72] on div "Starting [DATE], a $500 monthly minimum fee is applicable to all merchants. For…" at bounding box center [360, 212] width 550 height 357
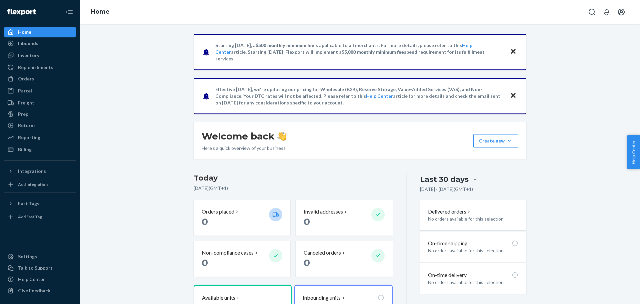
drag, startPoint x: 167, startPoint y: 80, endPoint x: 127, endPoint y: 66, distance: 42.5
click at [166, 80] on div "Starting [DATE], a $500 monthly minimum fee is applicable to all merchants. For…" at bounding box center [360, 212] width 550 height 357
click at [36, 31] on div "Home" at bounding box center [40, 31] width 71 height 9
click at [122, 70] on div "Starting [DATE], a $500 monthly minimum fee is applicable to all merchants. For…" at bounding box center [360, 212] width 550 height 357
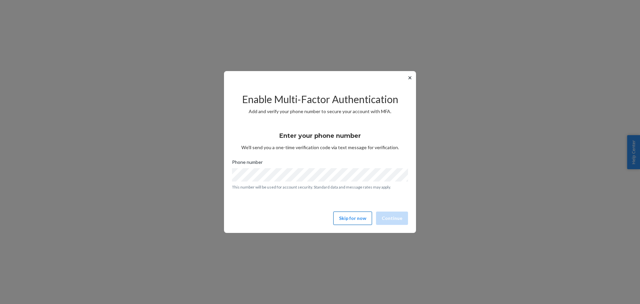
click at [350, 222] on button "Skip for now" at bounding box center [353, 217] width 39 height 13
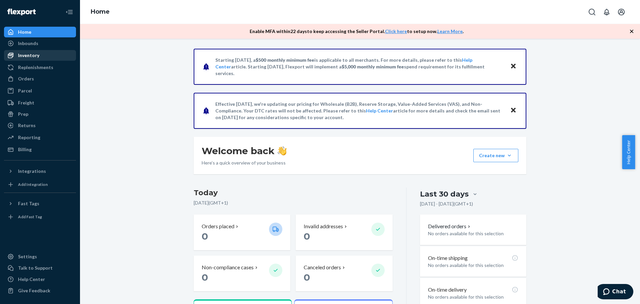
drag, startPoint x: 112, startPoint y: 119, endPoint x: 72, endPoint y: 53, distance: 77.4
click at [112, 119] on div "Starting [DATE], a $500 monthly minimum fee is applicable to all merchants. For…" at bounding box center [360, 227] width 550 height 357
click at [626, 15] on button "Open account menu" at bounding box center [621, 11] width 13 height 13
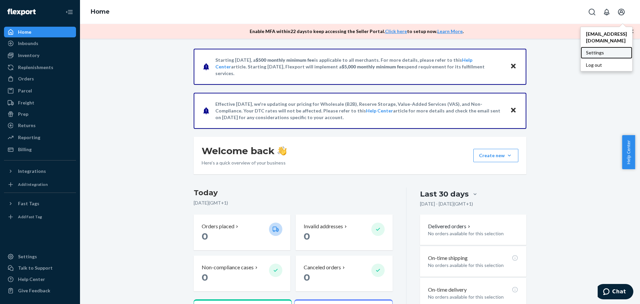
click at [581, 47] on div "Settings" at bounding box center [607, 53] width 52 height 12
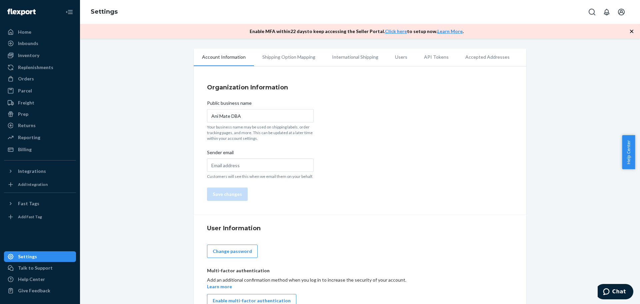
click at [135, 118] on div "Account Information Shipping Option Mapping International Shipping Users API To…" at bounding box center [360, 185] width 550 height 272
click at [398, 56] on li "Users" at bounding box center [401, 57] width 29 height 17
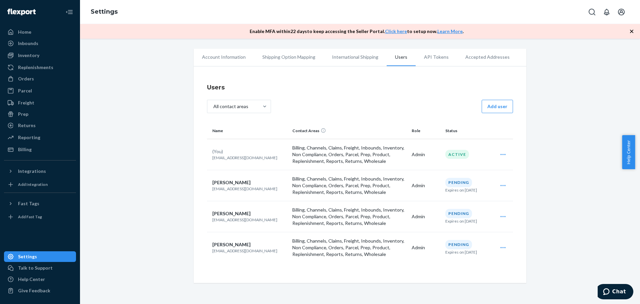
click at [148, 184] on div "Account Information Shipping Option Mapping International Shipping Users API To…" at bounding box center [360, 166] width 550 height 234
click at [488, 108] on button "Add user" at bounding box center [497, 106] width 31 height 13
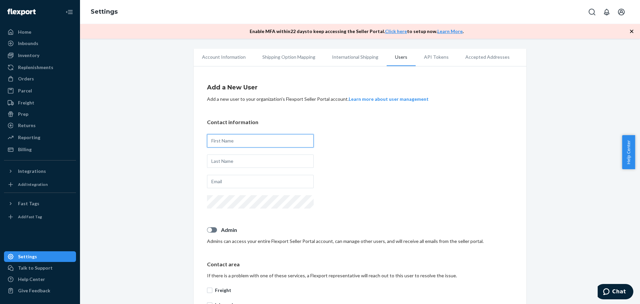
click at [269, 137] on input "text" at bounding box center [260, 140] width 107 height 13
type input "[PERSON_NAME]"
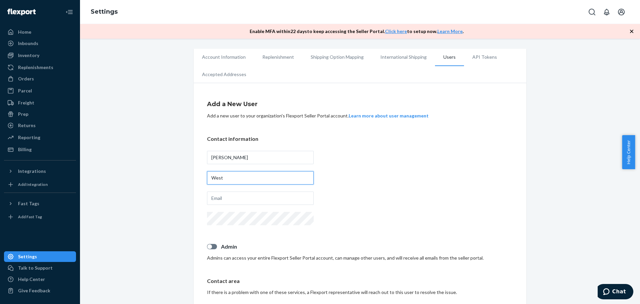
type input "West"
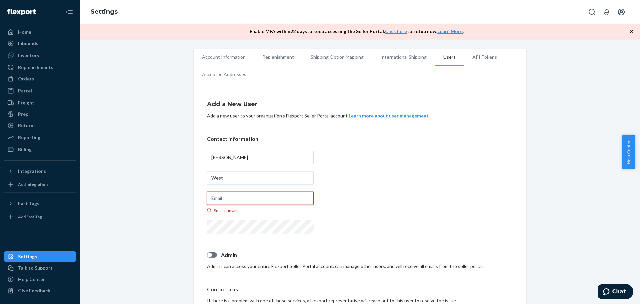
paste input "lesa.west@closerpets"
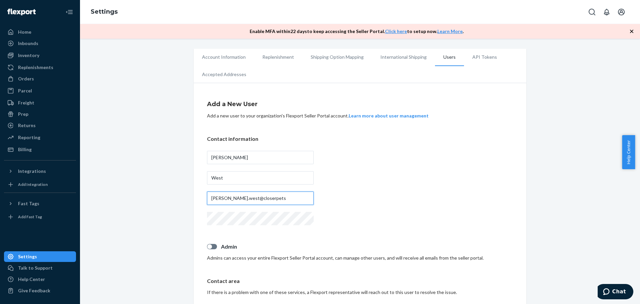
type input "lesa.west@closerpets"
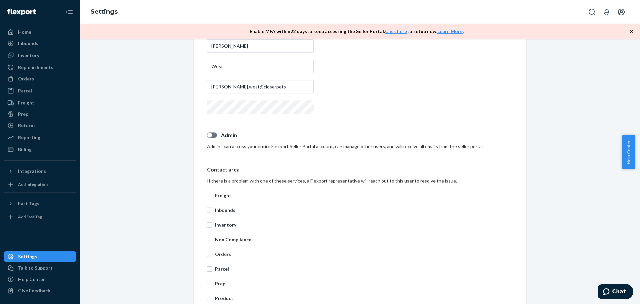
scroll to position [133, 0]
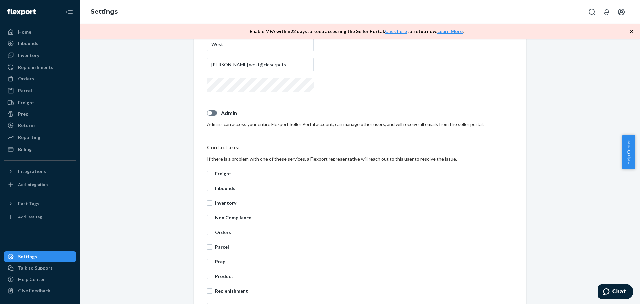
click at [213, 111] on div at bounding box center [212, 112] width 10 height 5
checkbox input "true"
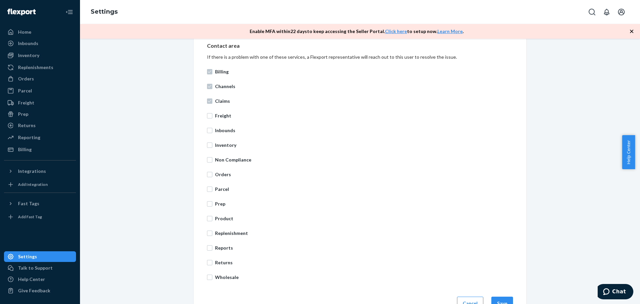
scroll to position [255, 0]
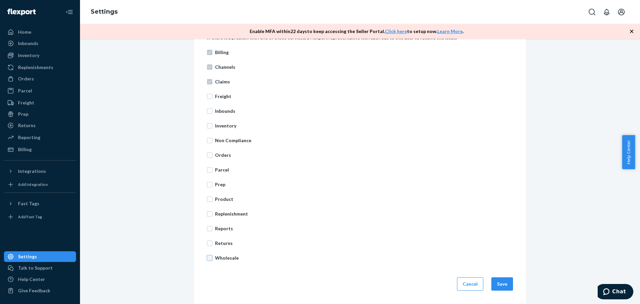
click at [207, 259] on input "Wholesale" at bounding box center [209, 257] width 5 height 5
checkbox input "true"
click at [207, 242] on input "Returns" at bounding box center [209, 243] width 5 height 5
checkbox input "true"
click at [208, 230] on input "Reports" at bounding box center [209, 228] width 5 height 5
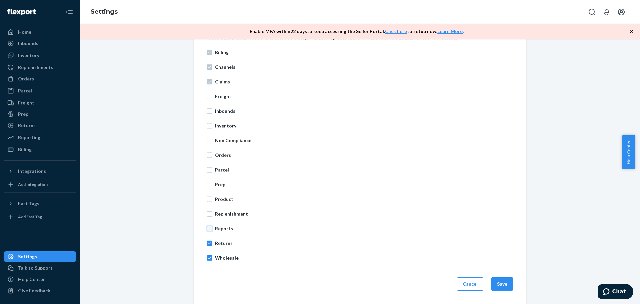
checkbox input "true"
click at [208, 213] on input "Replenishment" at bounding box center [209, 213] width 5 height 5
checkbox input "true"
click at [207, 198] on input "Product" at bounding box center [209, 198] width 5 height 5
checkbox input "true"
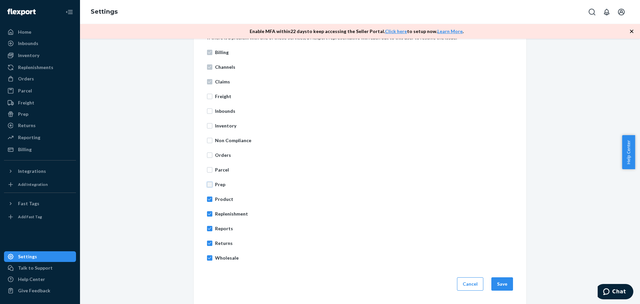
click at [207, 183] on input "Prep" at bounding box center [209, 184] width 5 height 5
checkbox input "true"
click at [207, 169] on input "Parcel" at bounding box center [209, 169] width 5 height 5
checkbox input "true"
click at [207, 155] on input "Orders" at bounding box center [209, 154] width 5 height 5
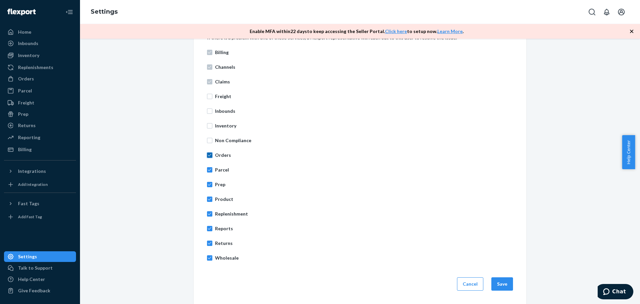
checkbox input "true"
click at [207, 138] on input "Non Compliance" at bounding box center [209, 140] width 5 height 5
checkbox input "true"
click at [207, 125] on input "Inventory" at bounding box center [209, 125] width 5 height 5
checkbox input "true"
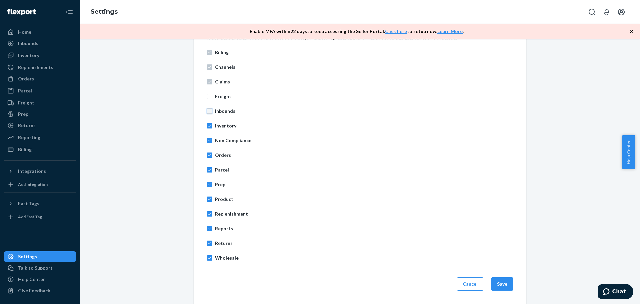
click at [207, 110] on input "Inbounds" at bounding box center [209, 110] width 5 height 5
checkbox input "true"
click at [207, 97] on input "Freight" at bounding box center [209, 96] width 5 height 5
checkbox input "true"
click at [494, 285] on button "Save" at bounding box center [503, 283] width 22 height 13
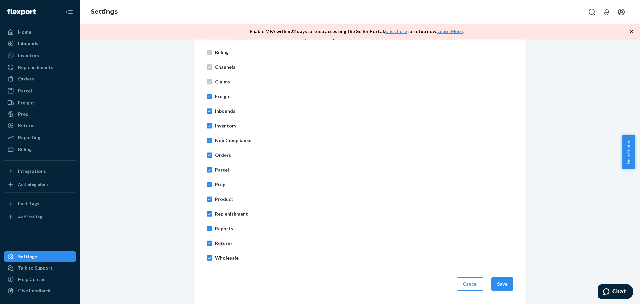
drag, startPoint x: 305, startPoint y: 143, endPoint x: 309, endPoint y: 169, distance: 26.6
click at [305, 141] on p "Non Compliance" at bounding box center [364, 140] width 298 height 7
click at [212, 141] on input "Non Compliance" at bounding box center [209, 140] width 5 height 5
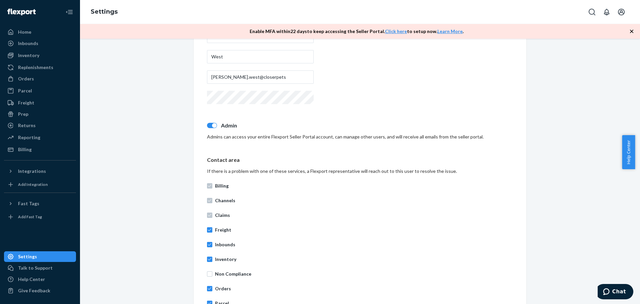
scroll to position [0, 0]
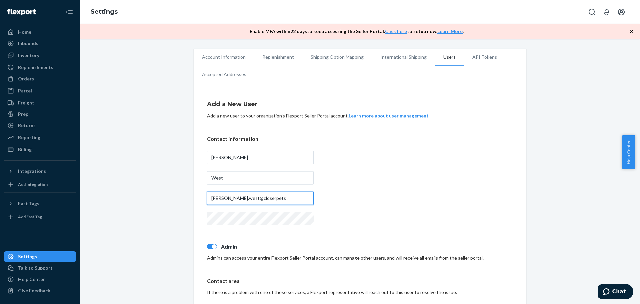
click at [297, 197] on input "lesa.west@closerpets" at bounding box center [260, 197] width 107 height 13
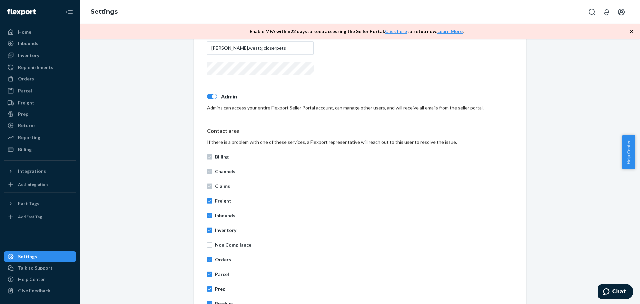
scroll to position [167, 0]
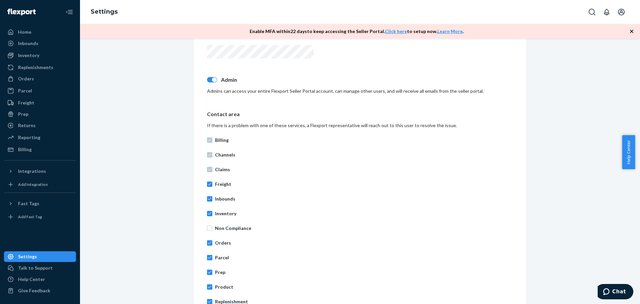
click at [293, 105] on div "Add a New User Add a new user to your organization's Flexport Seller Portal acc…" at bounding box center [360, 155] width 306 height 461
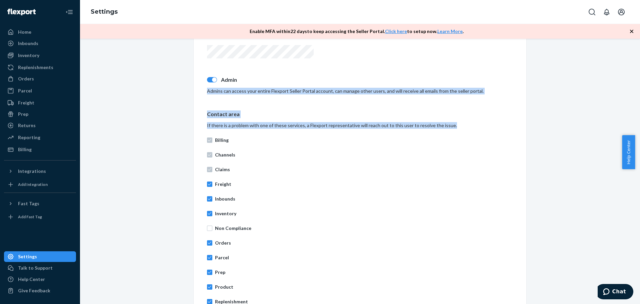
drag, startPoint x: 205, startPoint y: 91, endPoint x: 485, endPoint y: 123, distance: 282.0
click at [485, 123] on div "Add a New User Add a new user to your organization's Flexport Seller Portal acc…" at bounding box center [360, 155] width 306 height 461
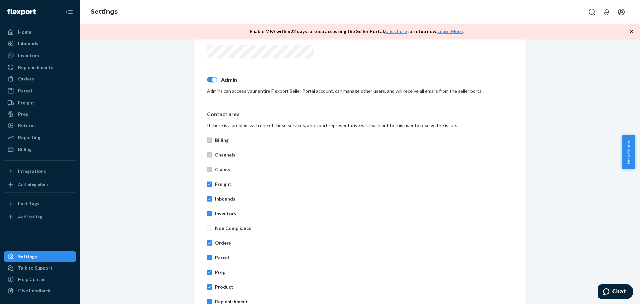
click at [304, 153] on p "Channels" at bounding box center [364, 154] width 298 height 7
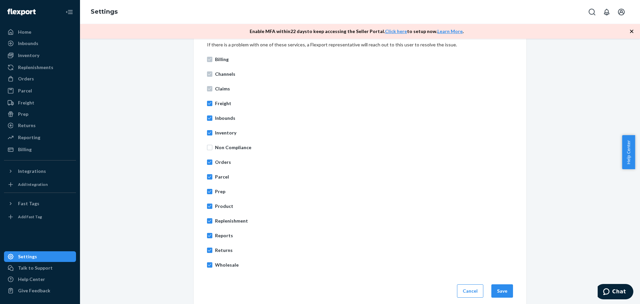
scroll to position [255, 0]
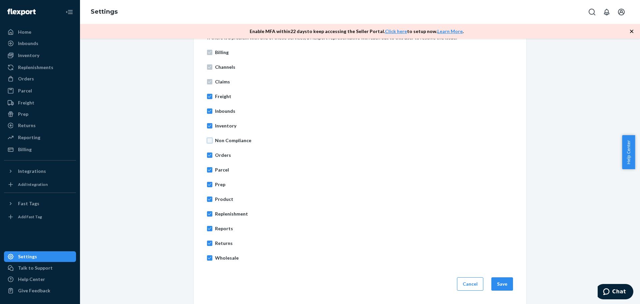
click at [207, 143] on input "Non Compliance" at bounding box center [209, 140] width 5 height 5
checkbox input "true"
click at [350, 157] on p "Orders" at bounding box center [364, 155] width 298 height 7
click at [212, 157] on input "Orders" at bounding box center [209, 154] width 5 height 5
checkbox input "false"
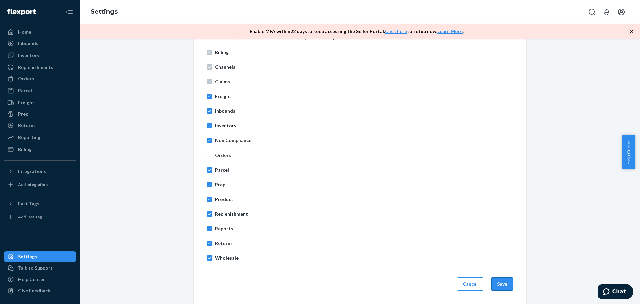
click at [502, 283] on button "Save" at bounding box center [503, 283] width 22 height 13
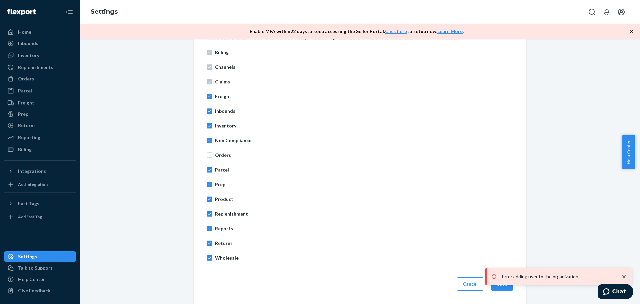
click at [394, 229] on p "Reports" at bounding box center [364, 228] width 298 height 7
click at [212, 229] on input "Reports" at bounding box center [209, 228] width 5 height 5
checkbox input "false"
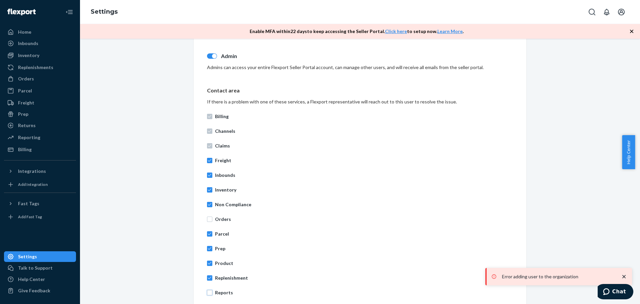
scroll to position [54, 0]
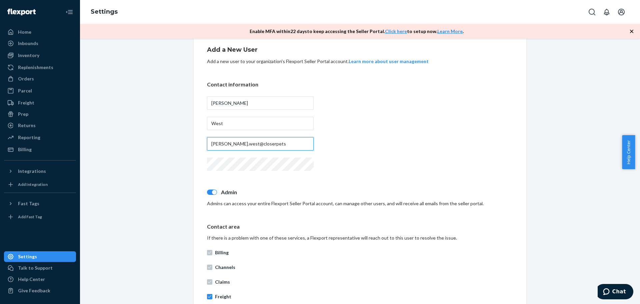
click at [273, 144] on input "lesa.west@closerpets" at bounding box center [260, 143] width 107 height 13
type input "lesa.west@closerpets.com"
drag, startPoint x: 392, startPoint y: 141, endPoint x: 367, endPoint y: 170, distance: 38.1
click at [392, 141] on div "Contact information Lesa West lesa.west@closerpets.com" at bounding box center [360, 127] width 306 height 92
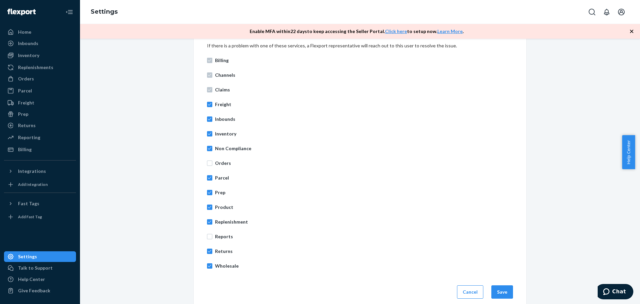
scroll to position [255, 0]
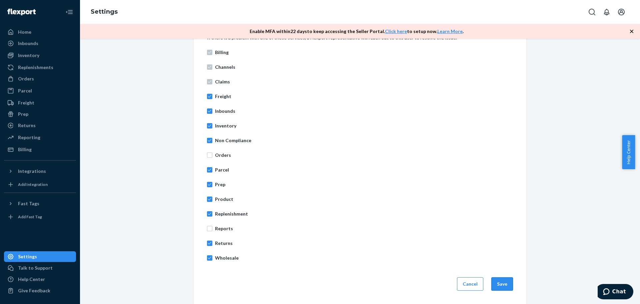
click at [507, 280] on button "Save" at bounding box center [503, 283] width 22 height 13
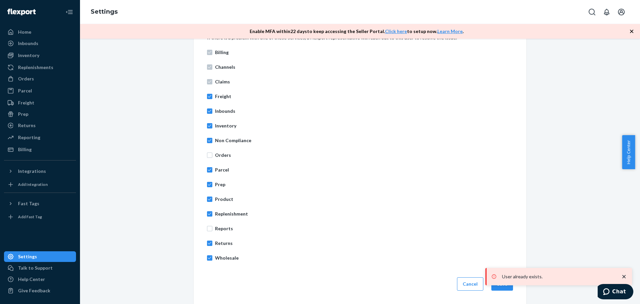
click at [585, 100] on div "Account Information Replenishment Shipping Option Mapping International Shippin…" at bounding box center [360, 49] width 550 height 510
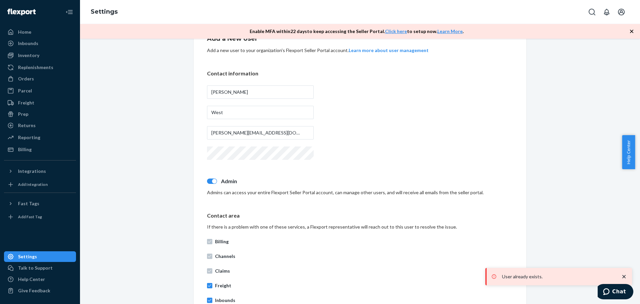
scroll to position [0, 0]
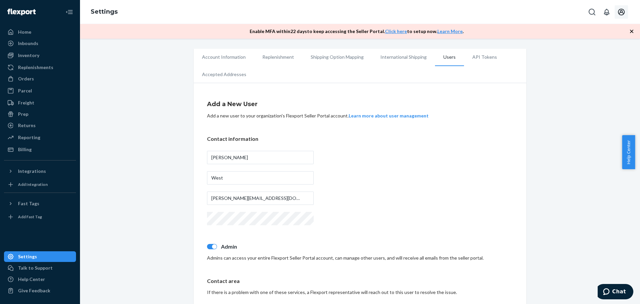
click at [618, 9] on icon "Open account menu" at bounding box center [622, 12] width 8 height 8
click at [581, 59] on div "Log out" at bounding box center [606, 65] width 50 height 12
